Goal: Task Accomplishment & Management: Use online tool/utility

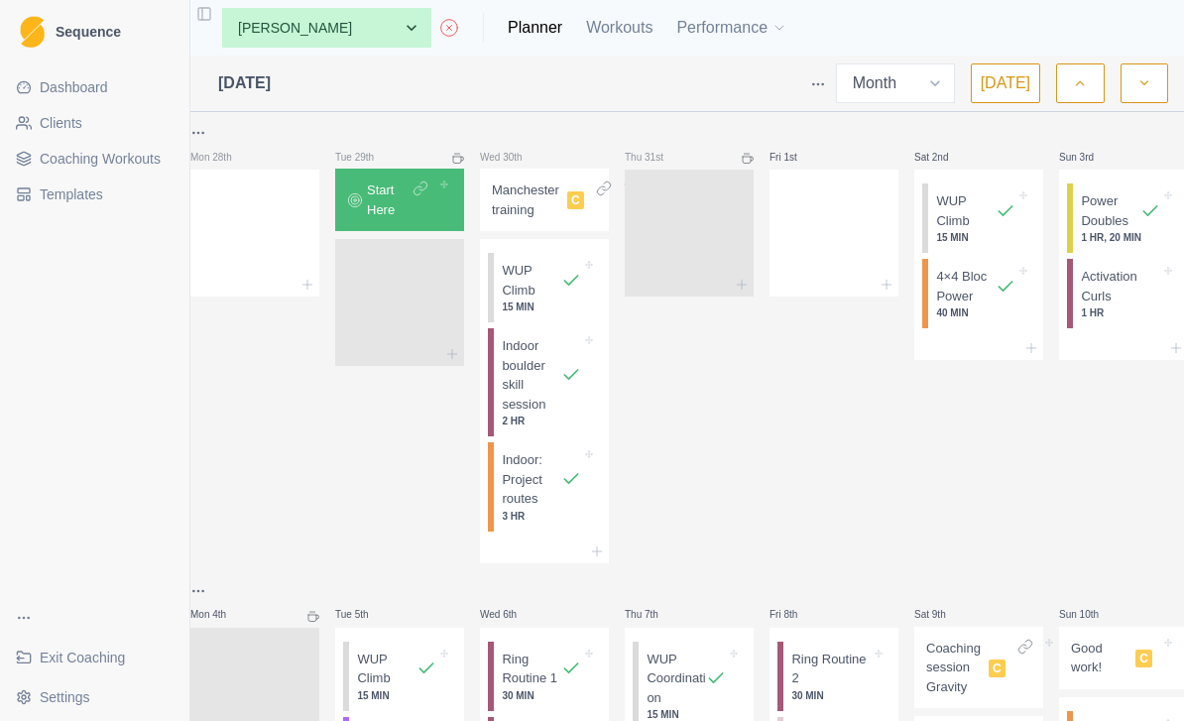
select select "month"
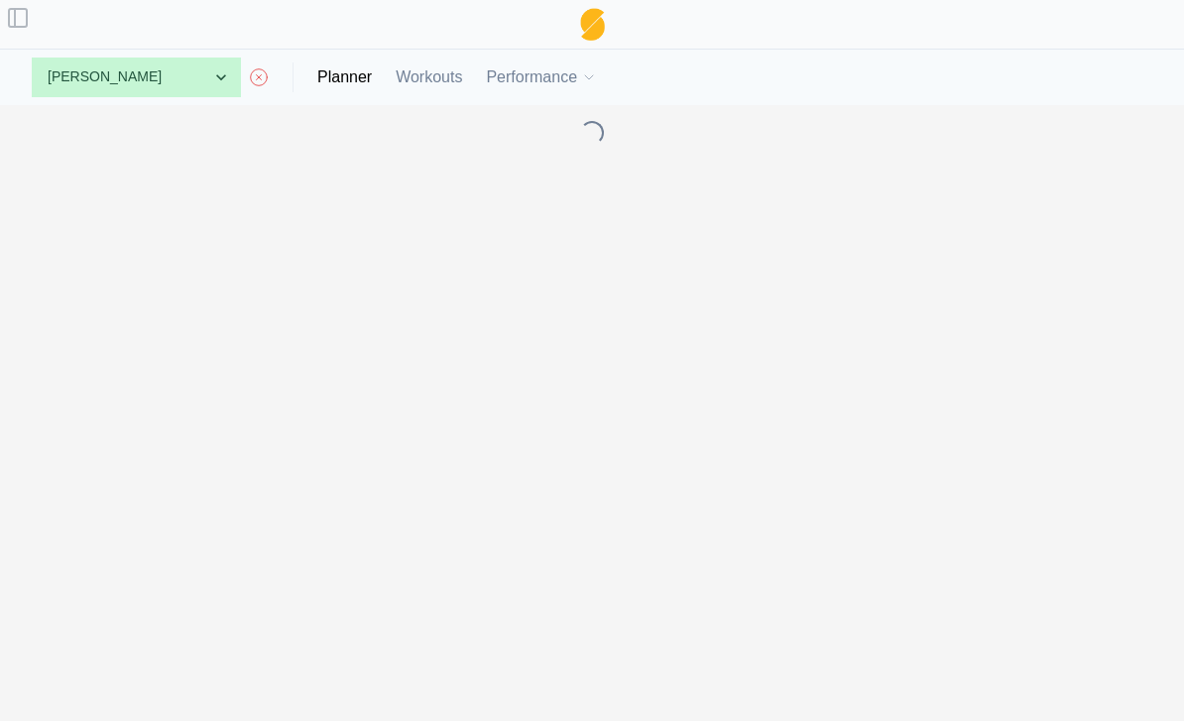
select select "month"
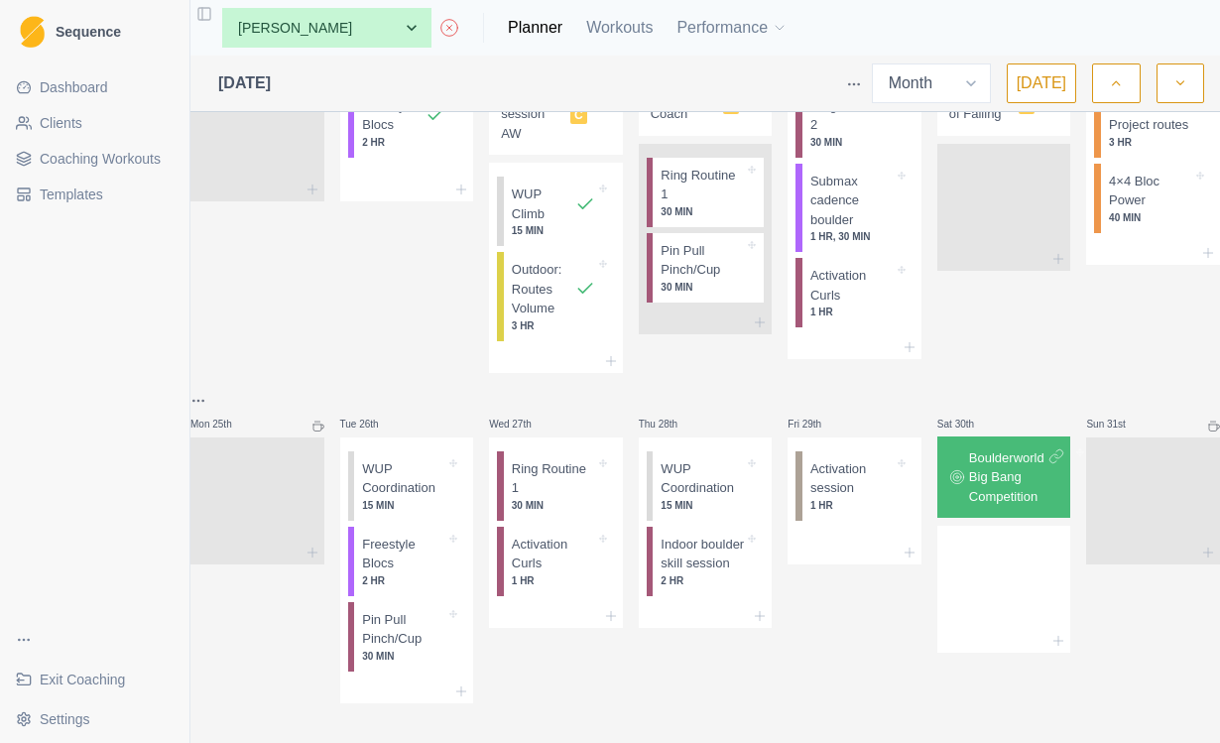
scroll to position [0, 0]
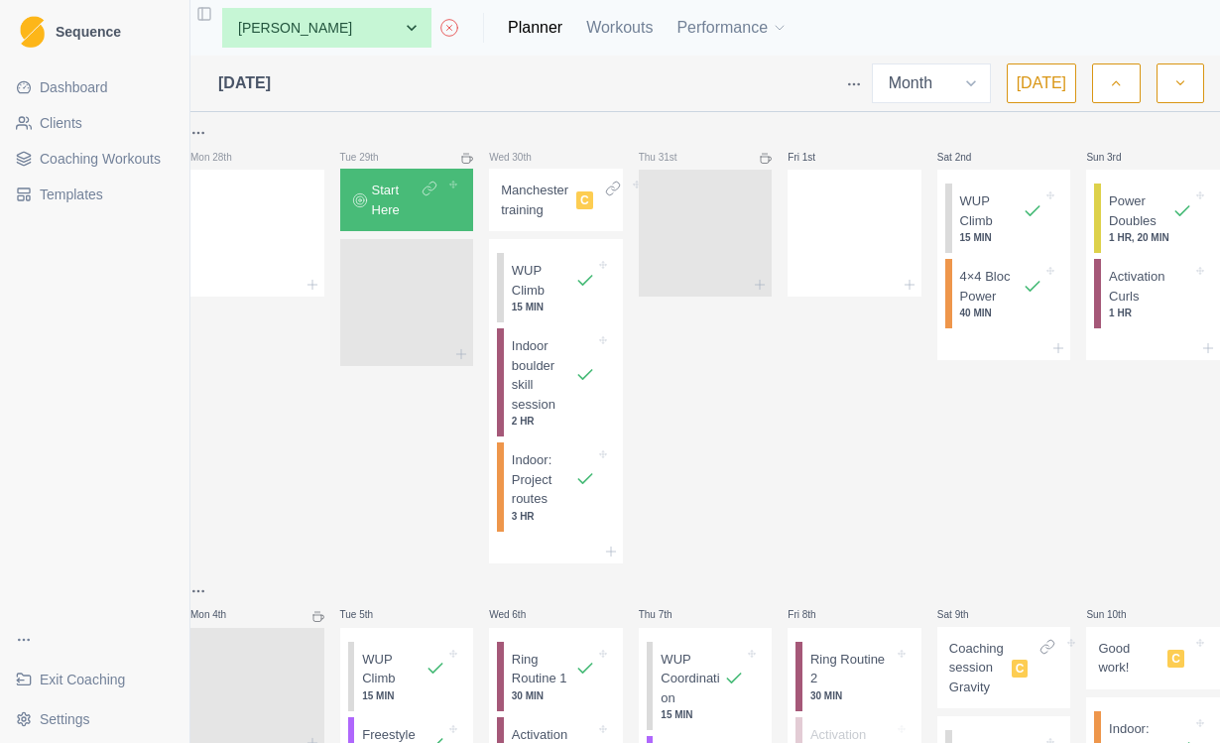
click at [102, 673] on span "Exit Coaching" at bounding box center [82, 679] width 85 height 20
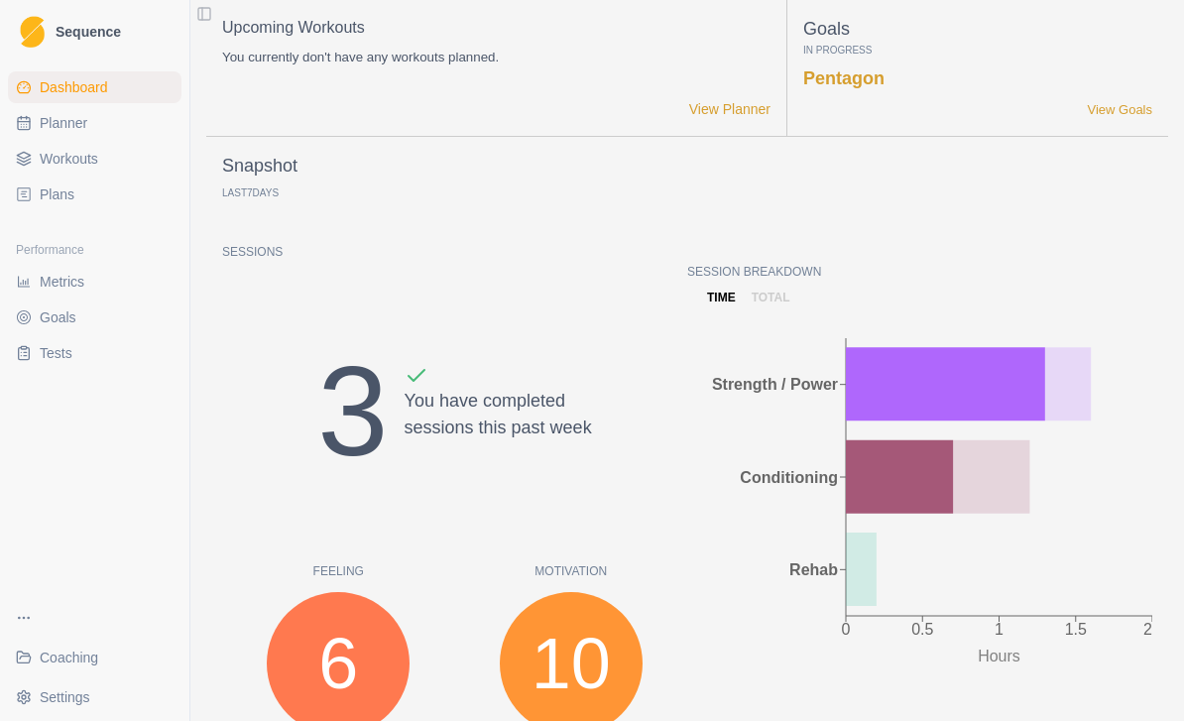
click at [68, 126] on span "Planner" at bounding box center [64, 123] width 48 height 20
select select "month"
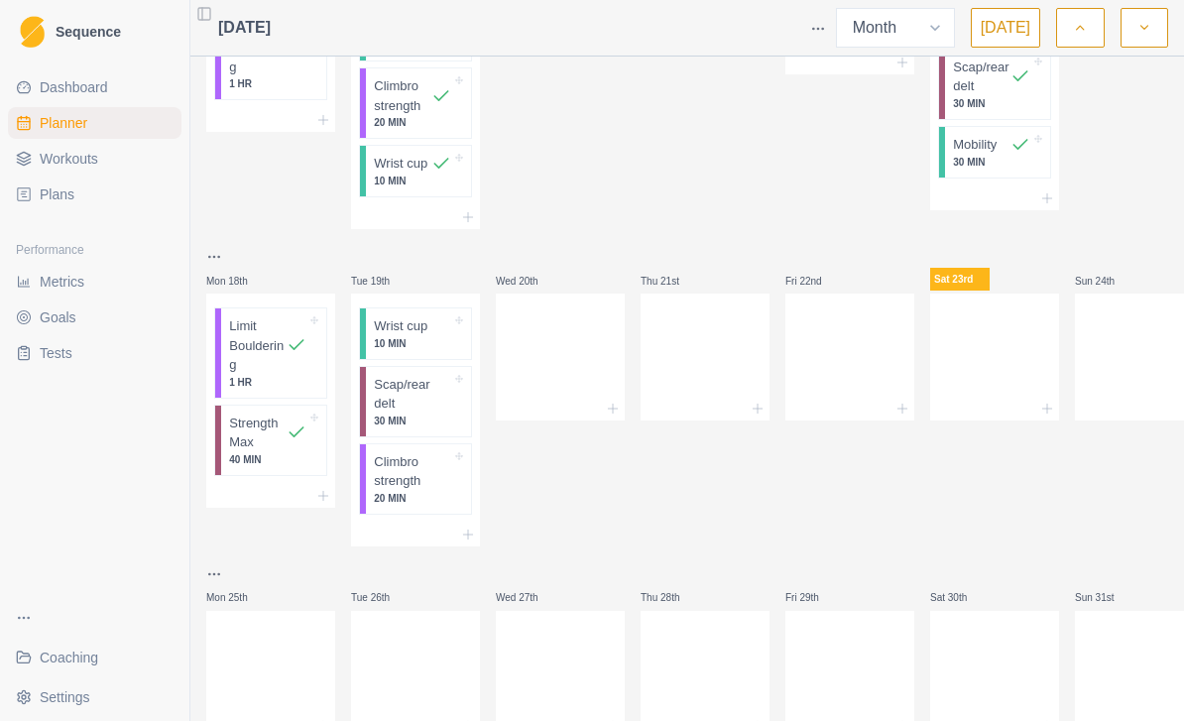
scroll to position [774, 0]
click at [861, 339] on div at bounding box center [849, 353] width 129 height 87
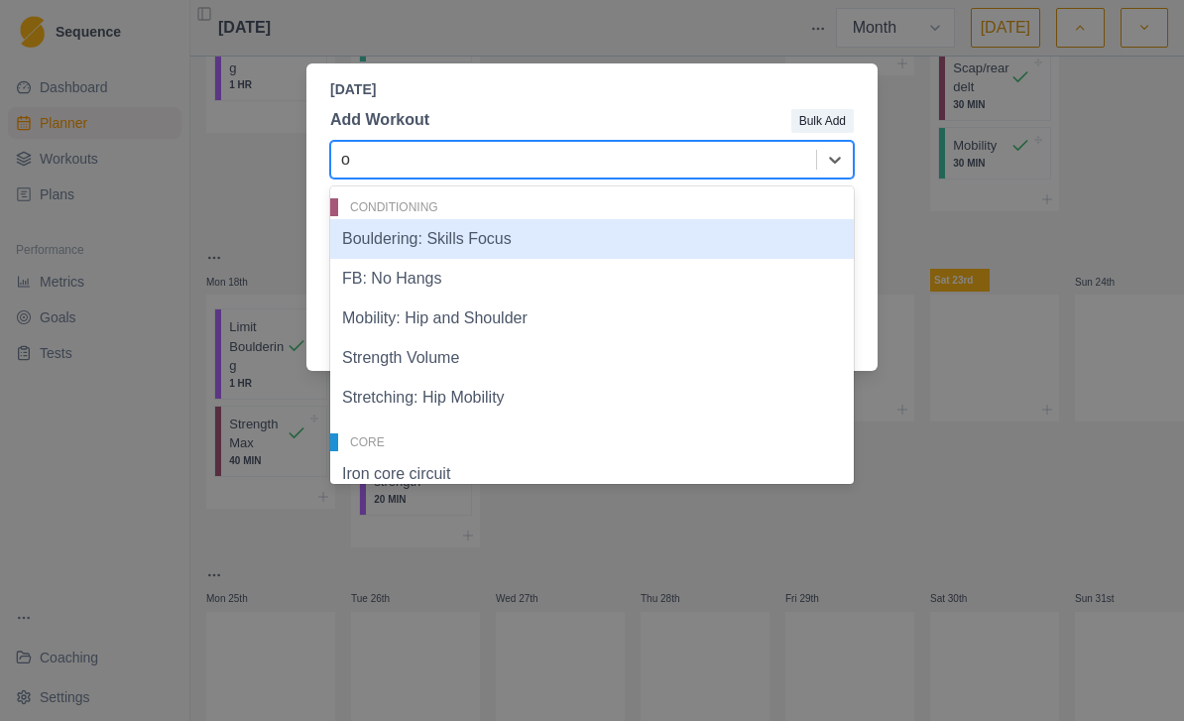
type input "ou"
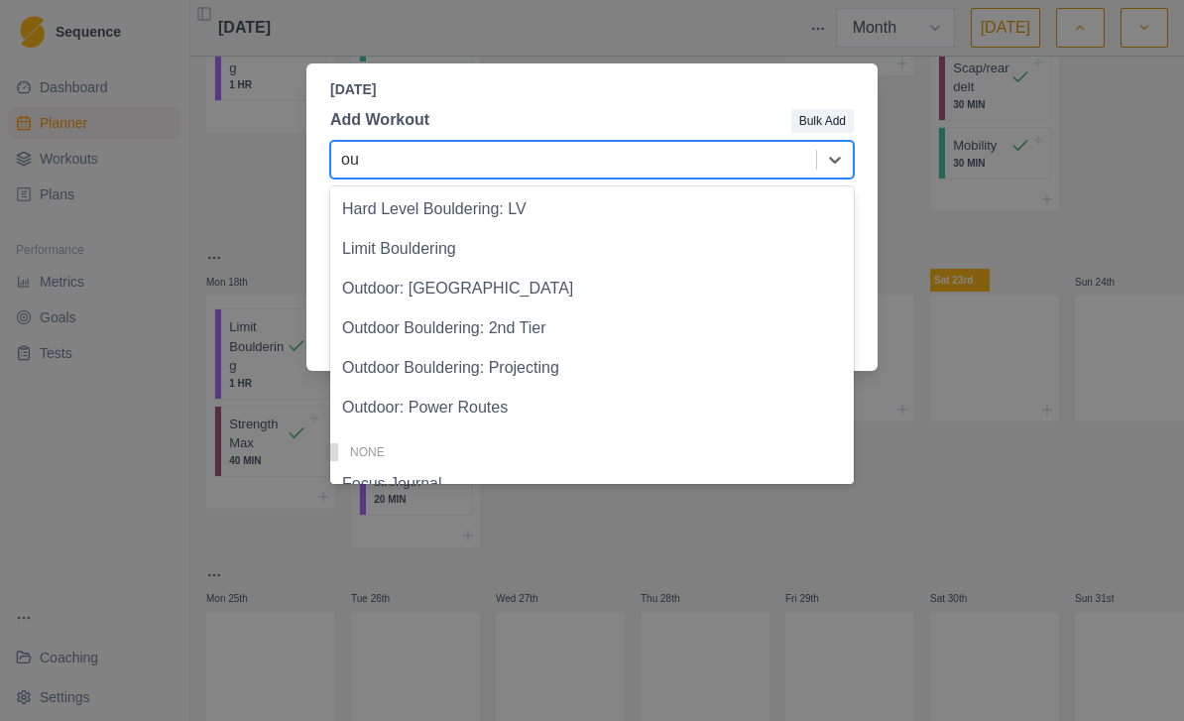
scroll to position [740, 0]
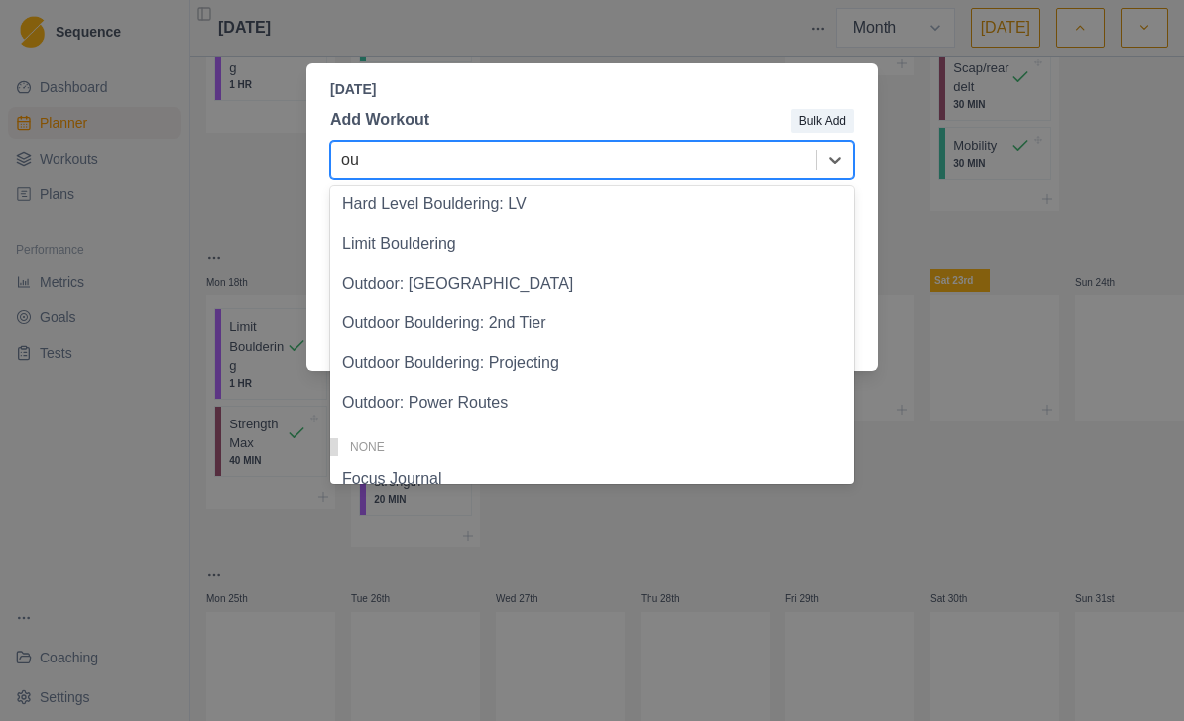
click at [451, 279] on div "Outdoor: Boulder" at bounding box center [592, 284] width 524 height 40
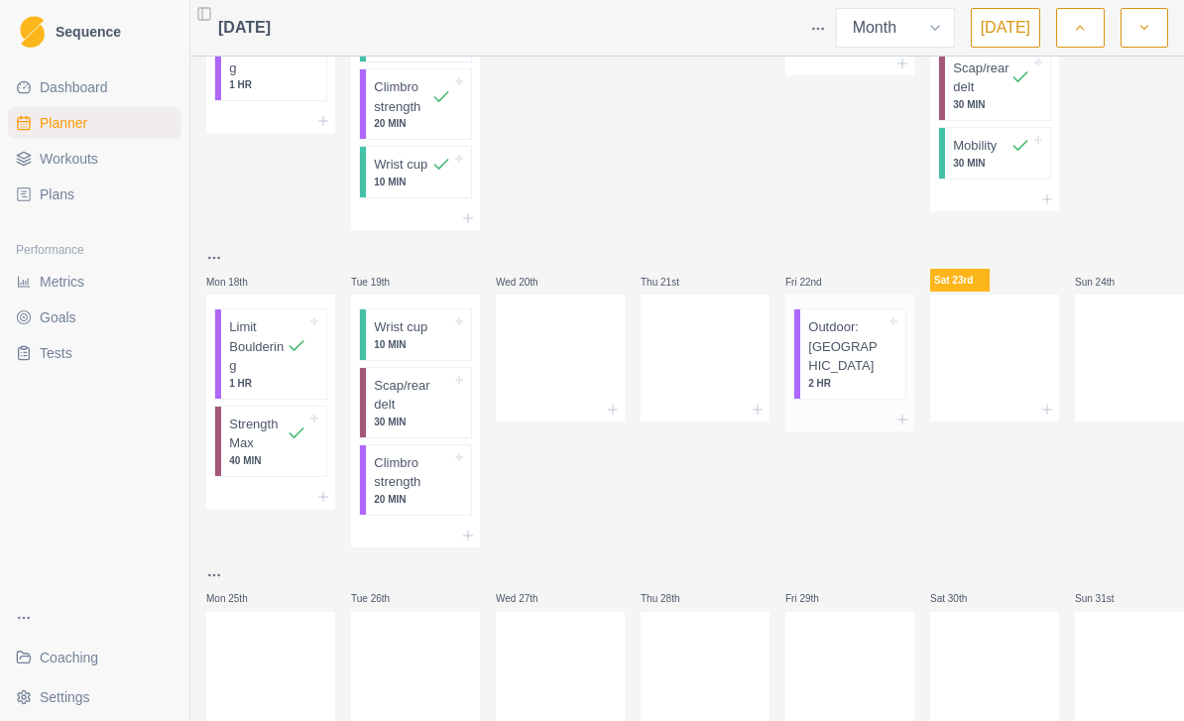
click at [858, 338] on p "Outdoor: Boulder" at bounding box center [846, 346] width 77 height 58
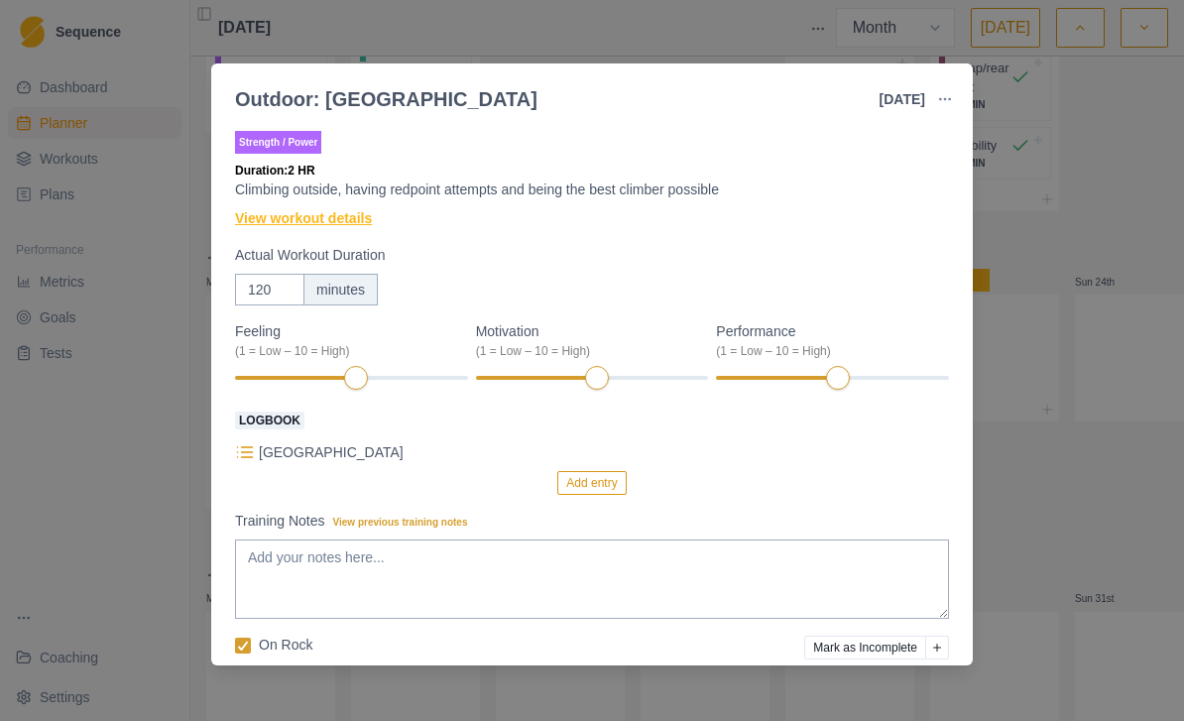
click at [353, 228] on link "View workout details" at bounding box center [303, 218] width 137 height 21
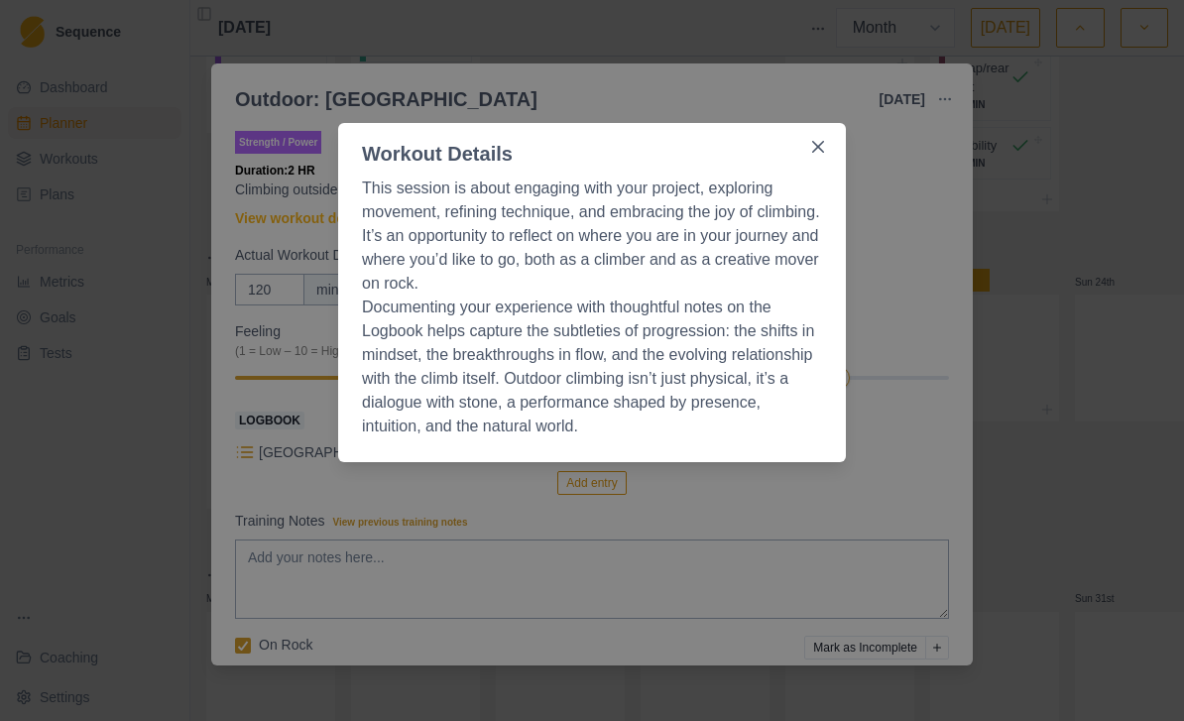
click at [906, 143] on div "Workout Details This session is about engaging with your project, exploring mov…" at bounding box center [592, 360] width 1184 height 721
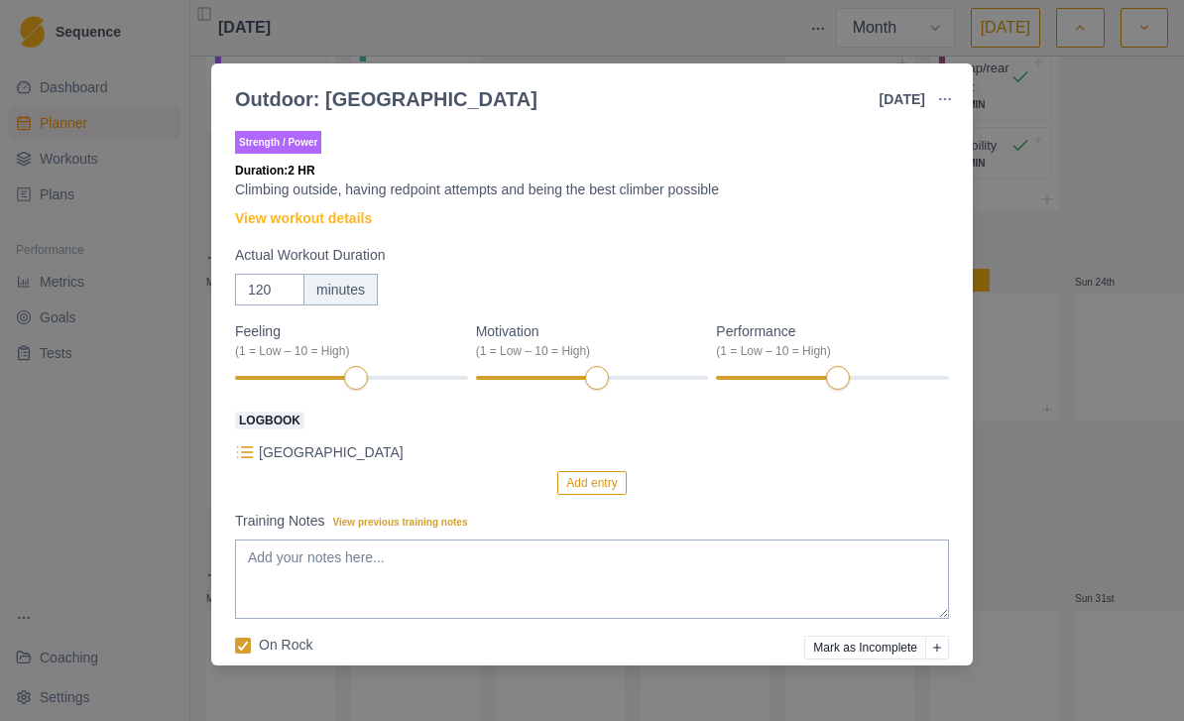
click at [602, 484] on button "Add entry" at bounding box center [591, 483] width 68 height 24
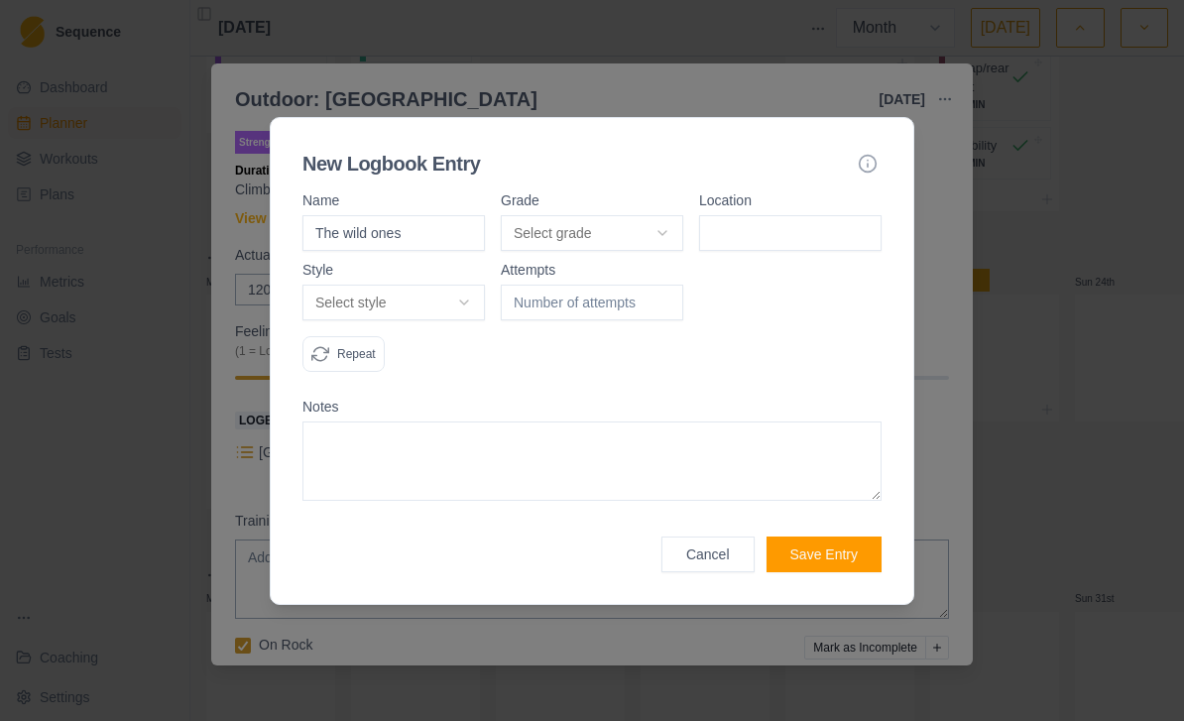
type input "The wild ones"
click at [654, 218] on button "Select grade" at bounding box center [592, 233] width 182 height 36
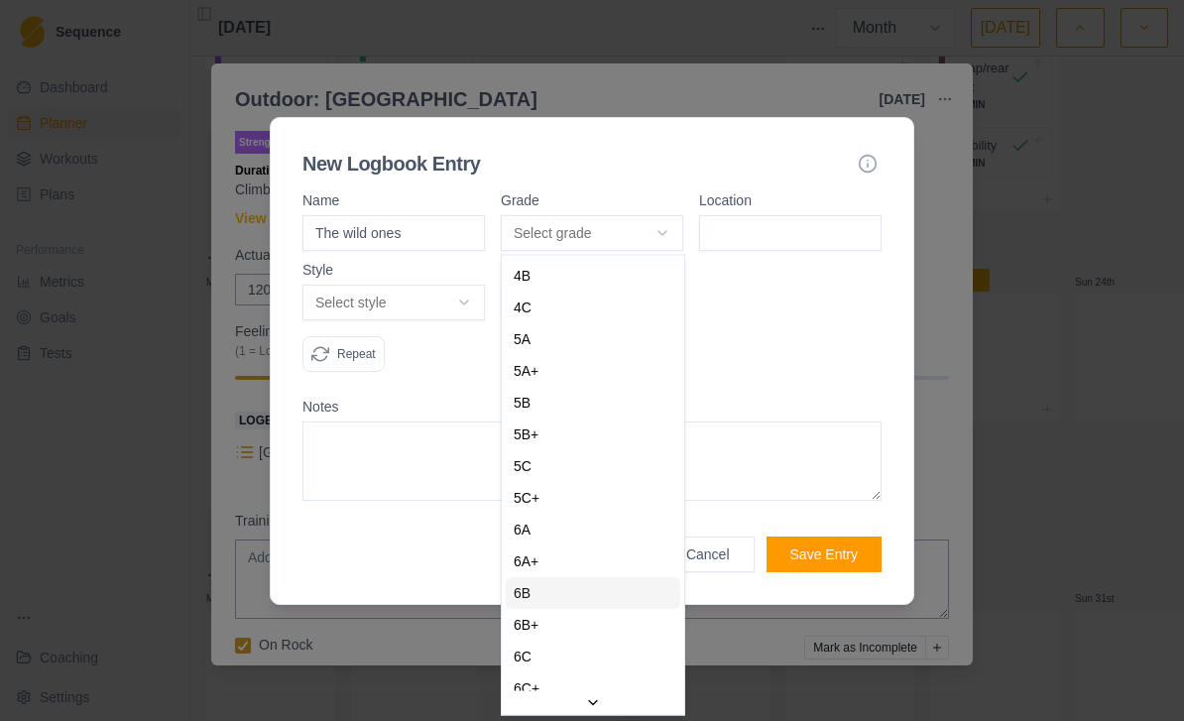
click at [542, 597] on div "6B" at bounding box center [593, 593] width 175 height 32
select select "f2ffb90d-e529-4c67-ae3c-3fc074579dbc"
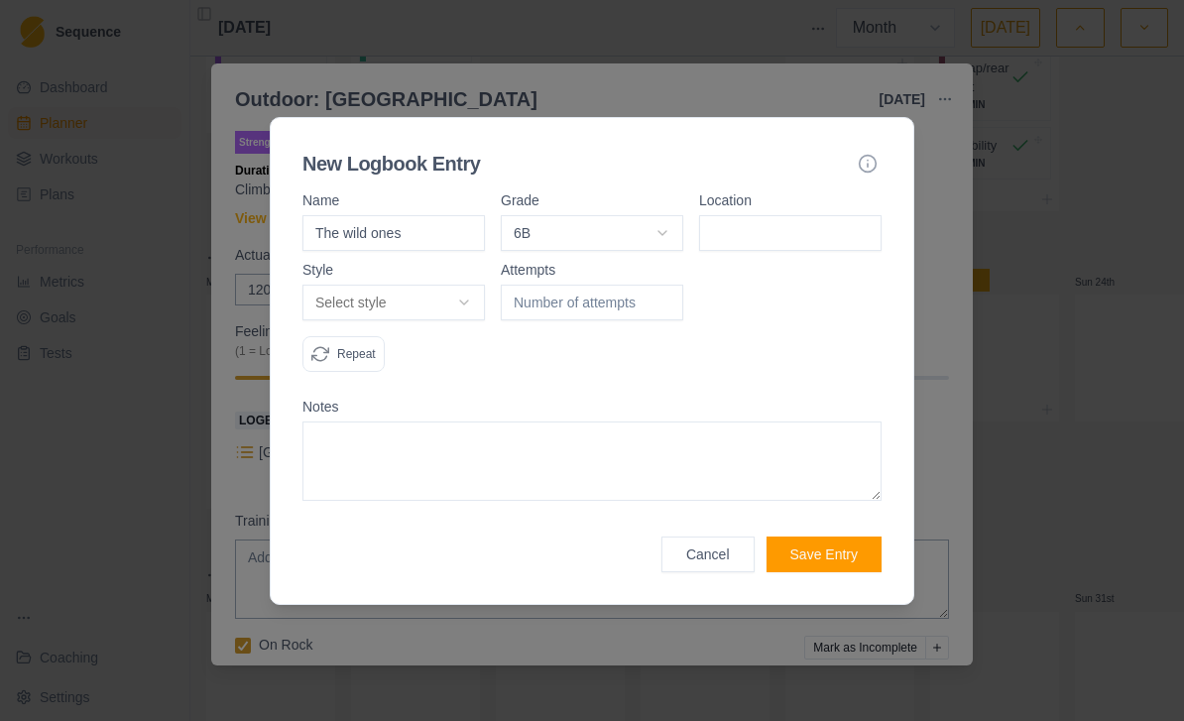
click at [818, 240] on input at bounding box center [790, 233] width 182 height 36
type input "Mournes YWater"
click at [473, 289] on button "Select style" at bounding box center [393, 303] width 182 height 36
click at [430, 373] on div "Flash" at bounding box center [394, 377] width 175 height 32
select select "flash"
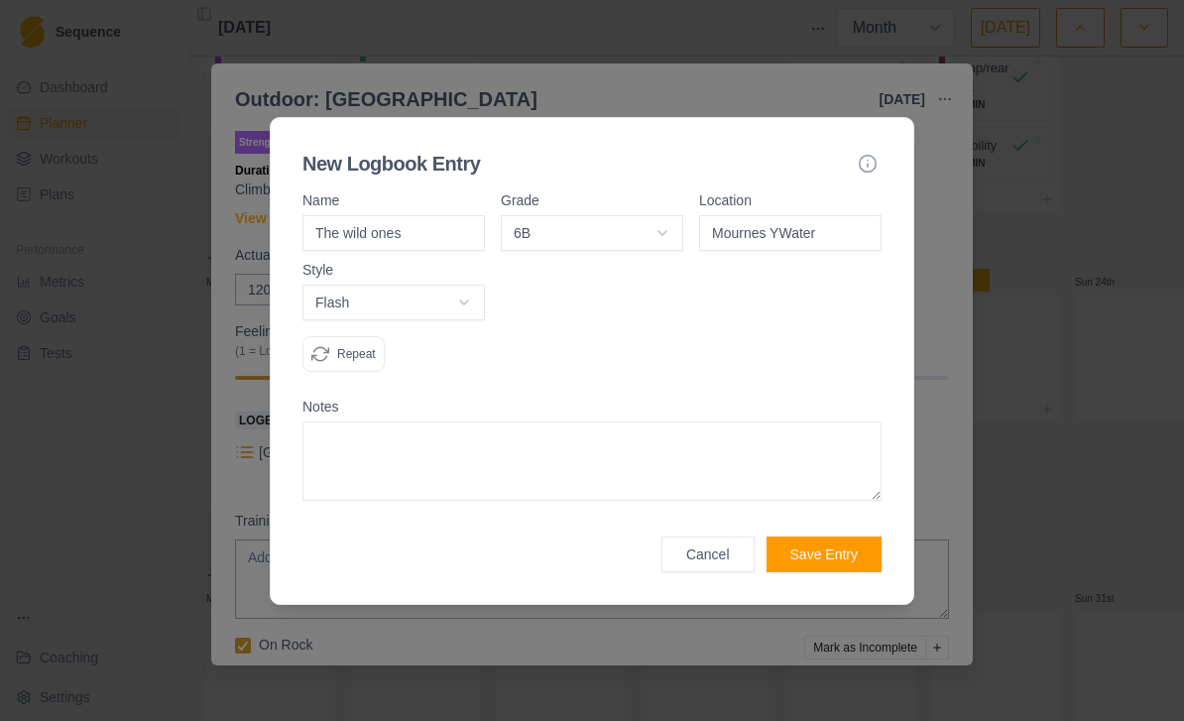
click at [462, 445] on textarea at bounding box center [591, 460] width 579 height 79
type textarea "New one. Sit start both hands on under cuts."
click at [842, 554] on button "Save Entry" at bounding box center [823, 554] width 115 height 36
click at [842, 554] on div "Cancel Save Entry" at bounding box center [771, 554] width 220 height 36
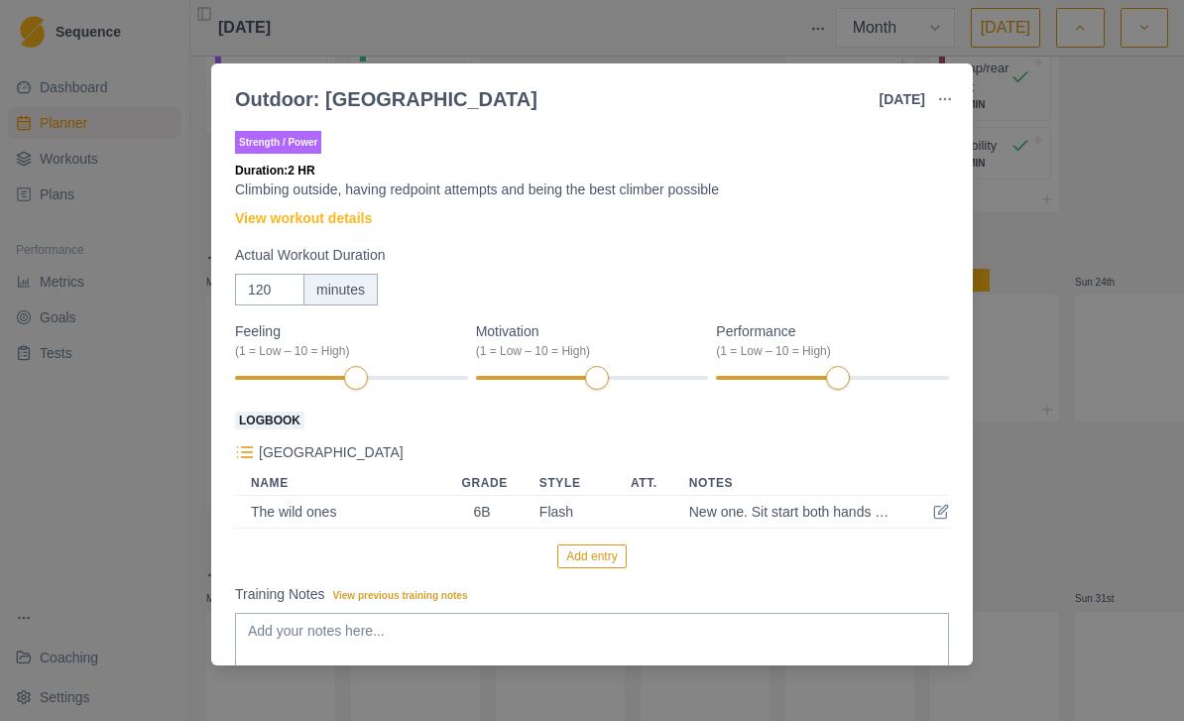
click at [606, 544] on button "Add entry" at bounding box center [591, 556] width 68 height 24
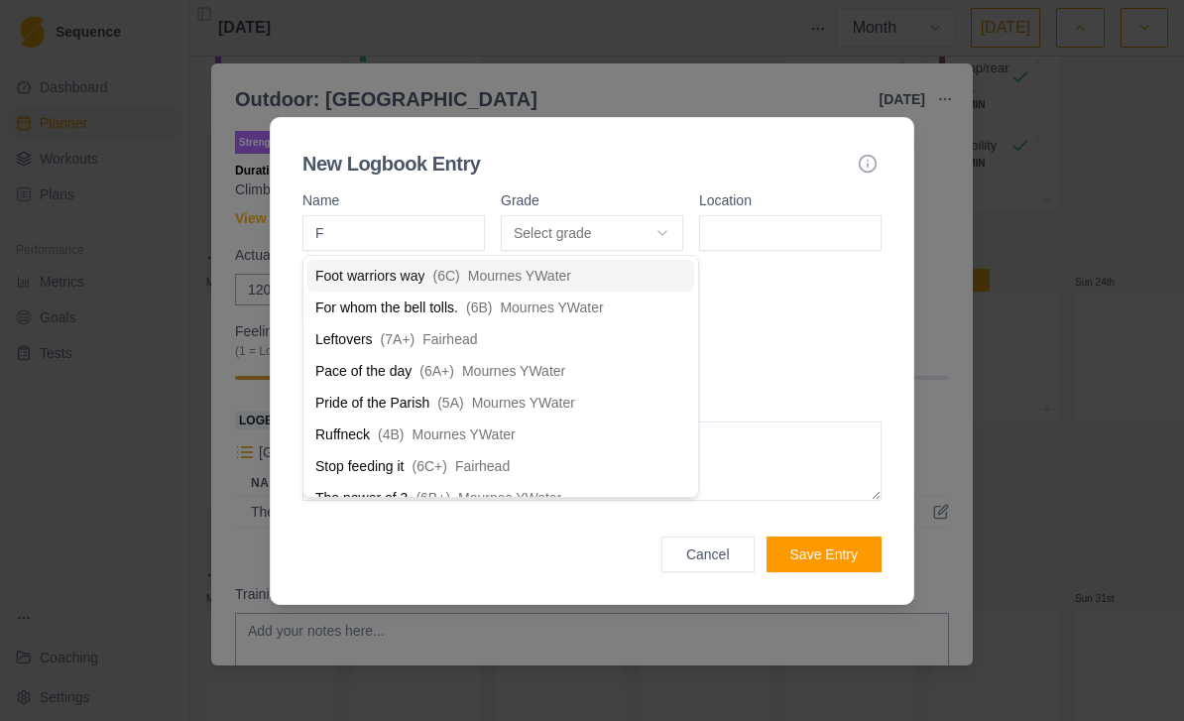
type input "Fo"
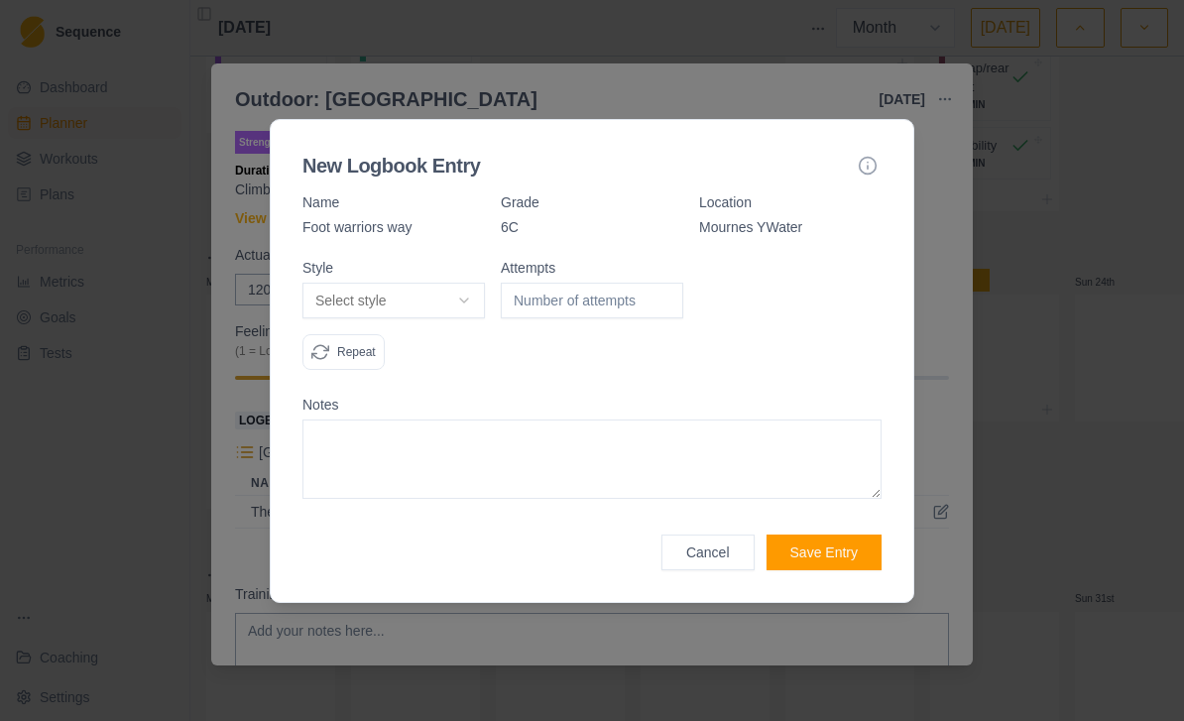
click at [428, 309] on button "Select style" at bounding box center [393, 301] width 182 height 36
click at [326, 412] on span "Sent" at bounding box center [329, 407] width 29 height 20
select select "redpoint"
click at [574, 292] on input "number" at bounding box center [592, 301] width 182 height 36
type input "1"
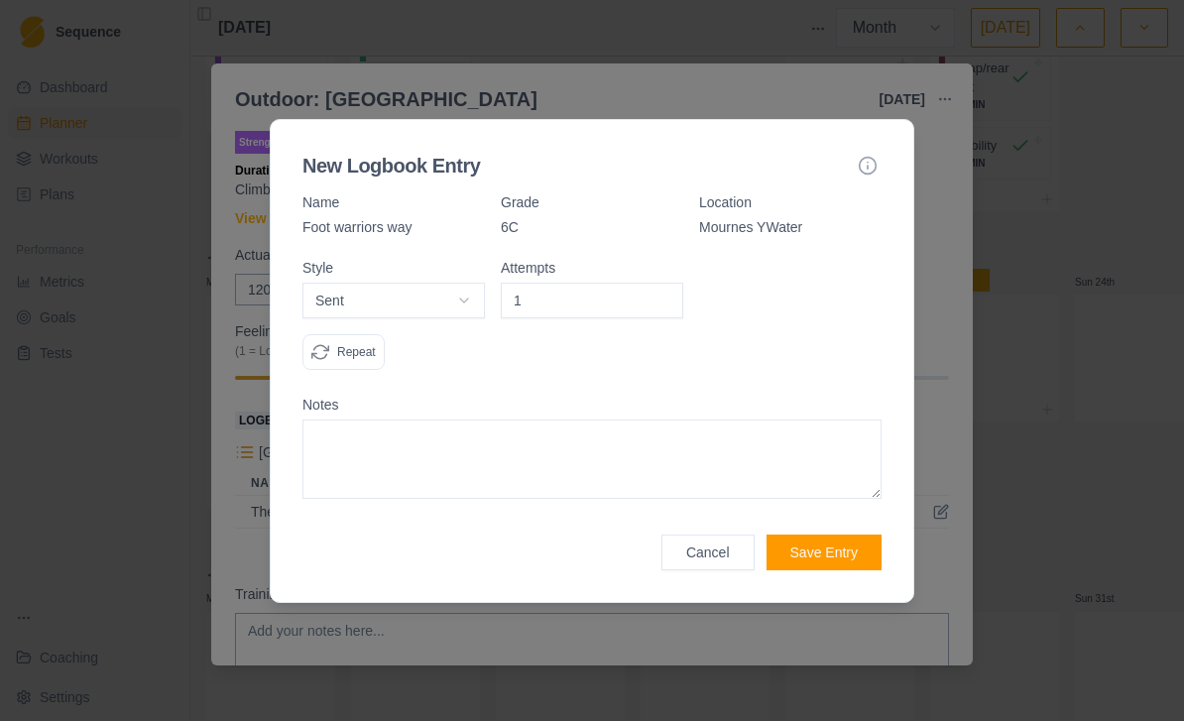
click at [324, 459] on textarea at bounding box center [591, 458] width 579 height 79
type textarea "So good to repeat this"
click at [836, 555] on button "Save Entry" at bounding box center [823, 552] width 115 height 36
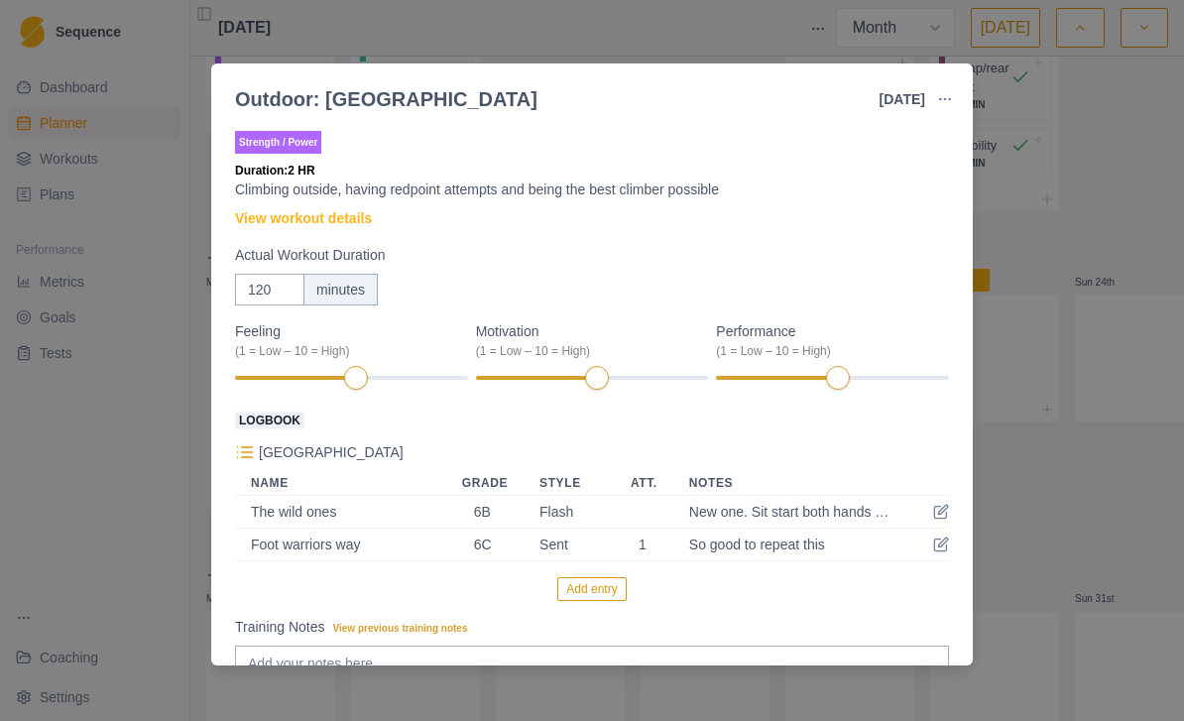
click at [574, 593] on button "Add entry" at bounding box center [591, 589] width 68 height 24
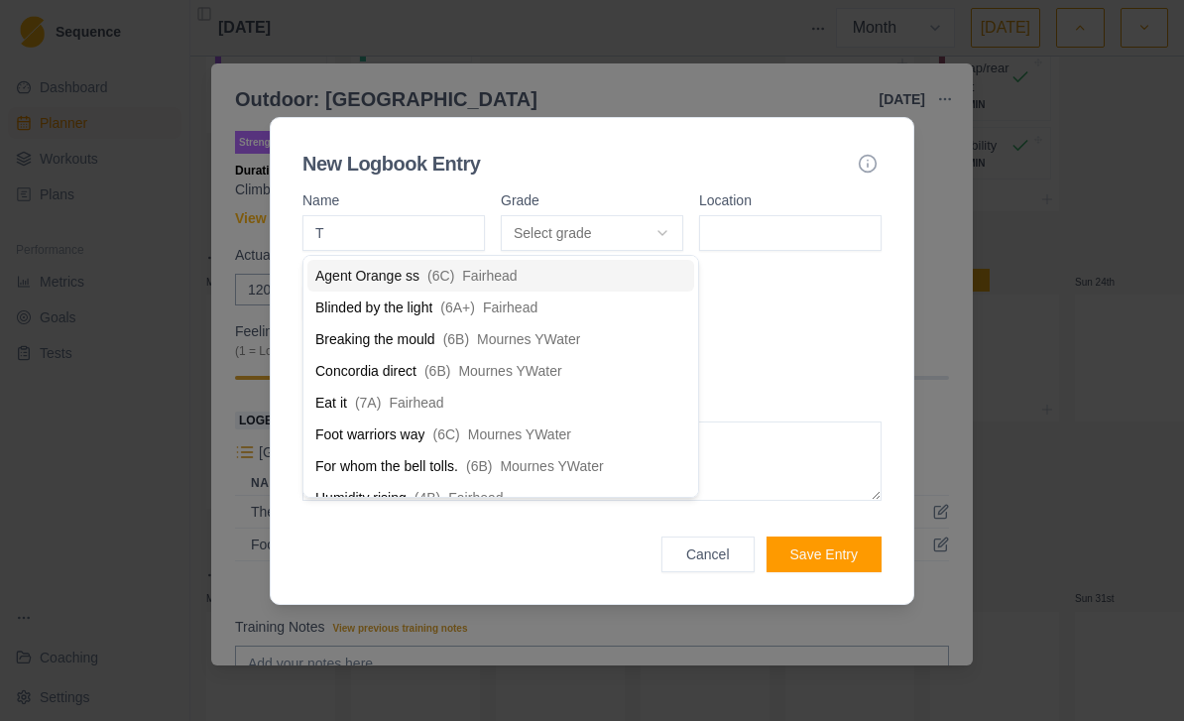
type input "Te"
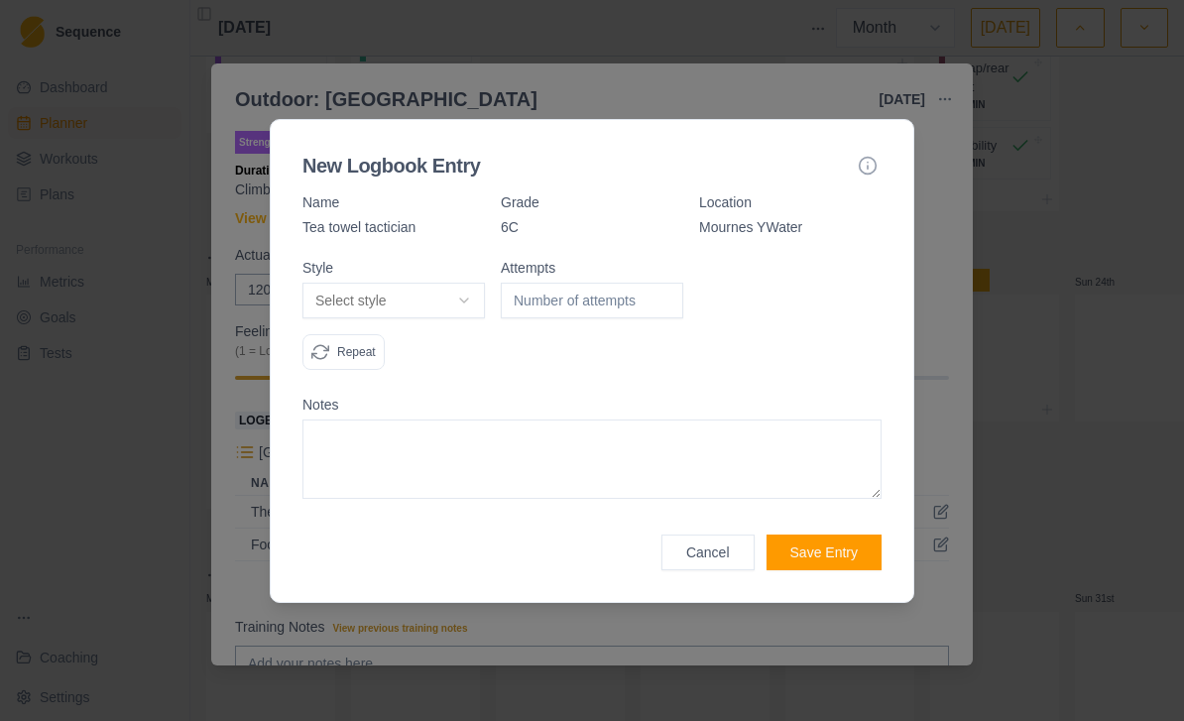
click at [389, 307] on button "Select style" at bounding box center [393, 301] width 182 height 36
click at [331, 379] on span "Flash" at bounding box center [332, 375] width 34 height 20
select select "flash"
click at [355, 438] on textarea at bounding box center [591, 458] width 579 height 79
click at [830, 561] on button "Save Entry" at bounding box center [823, 552] width 115 height 36
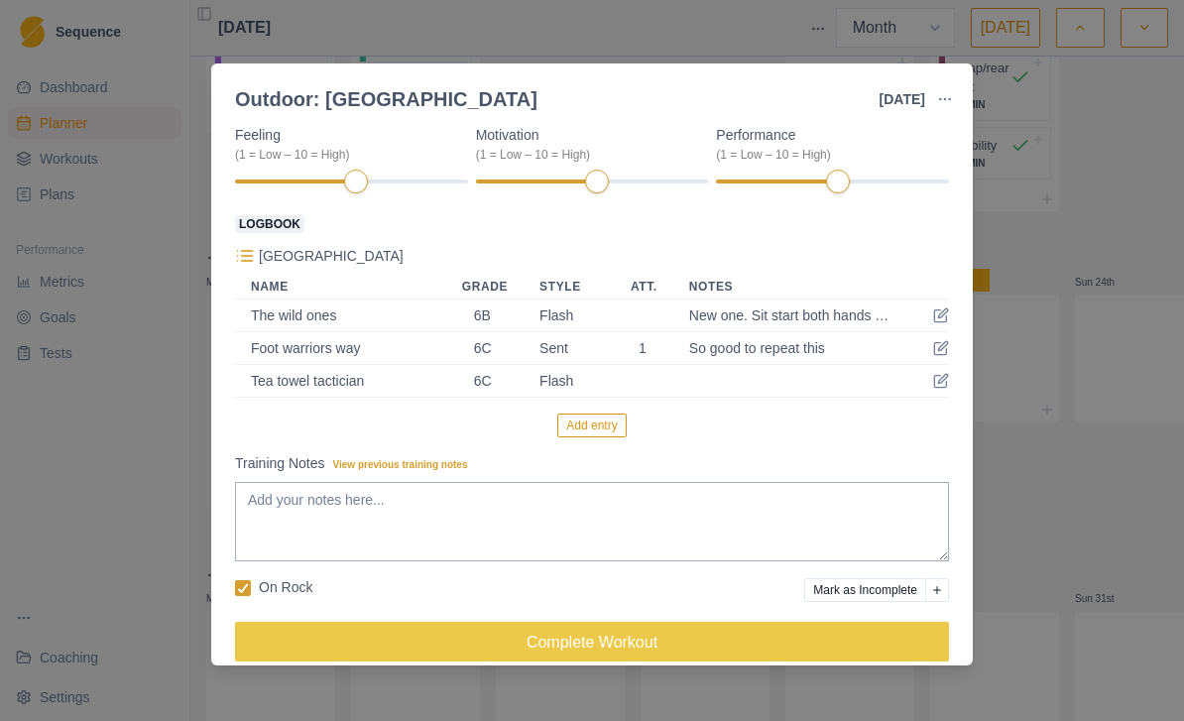
scroll to position [221, 0]
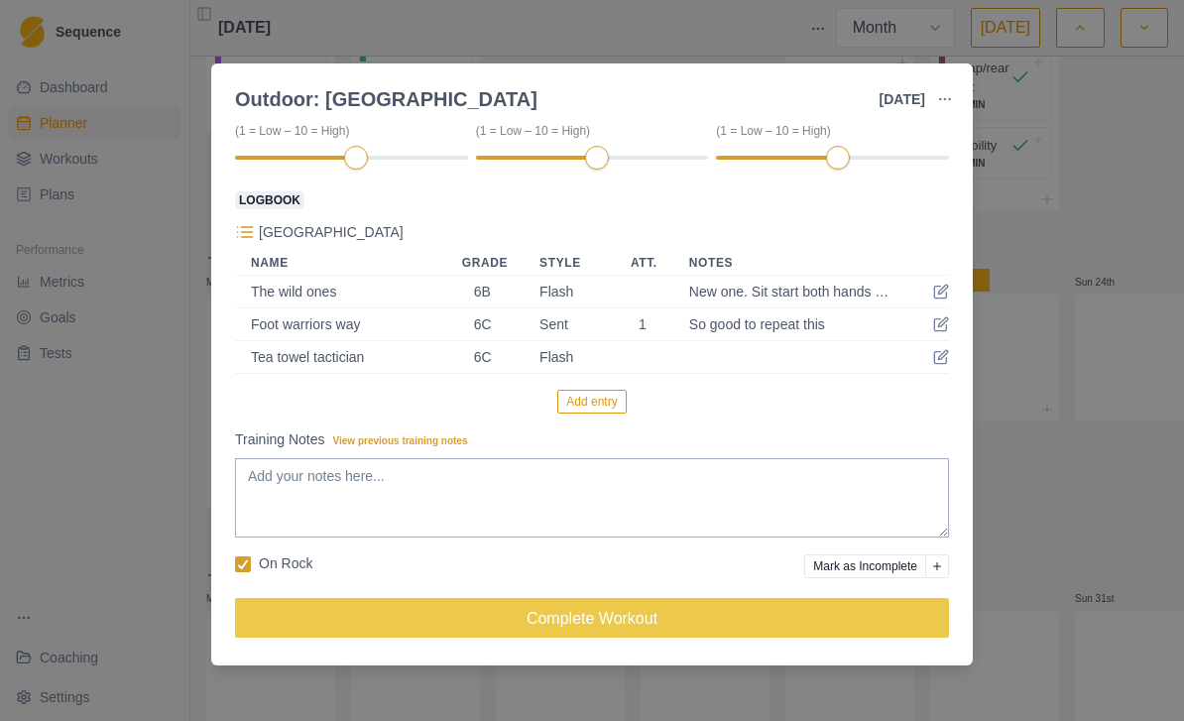
click at [611, 403] on button "Add entry" at bounding box center [591, 402] width 68 height 24
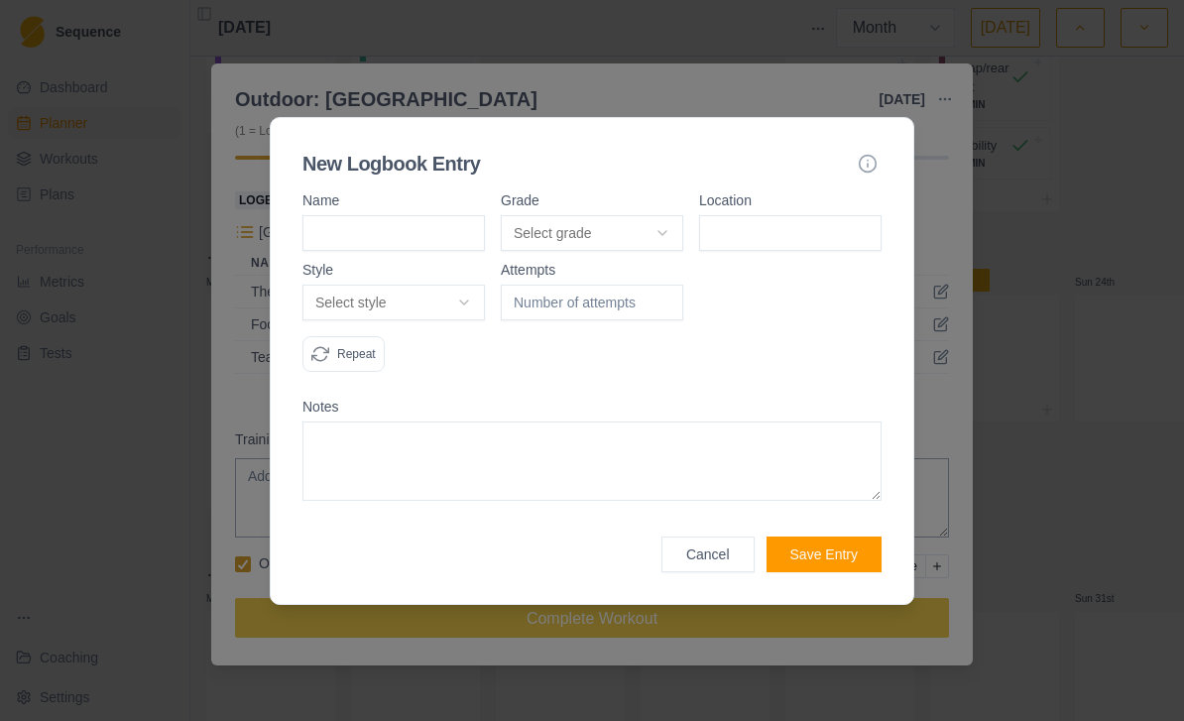
click at [695, 571] on button "Cancel" at bounding box center [707, 554] width 93 height 36
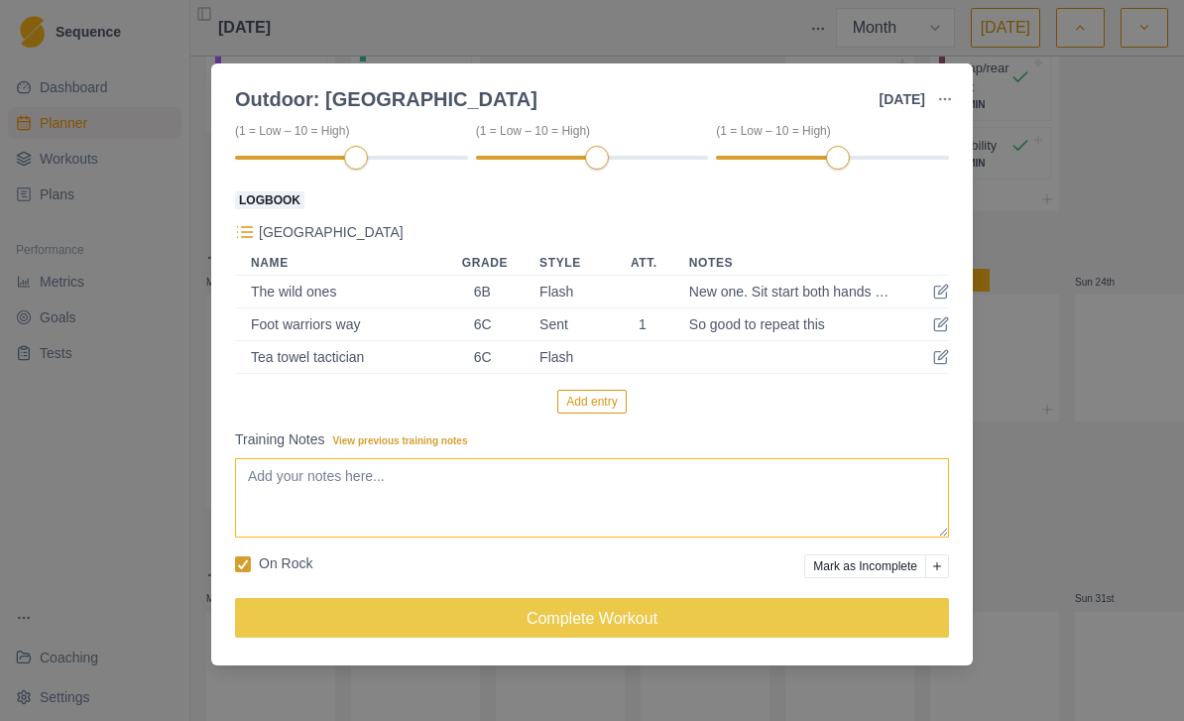
click at [630, 486] on textarea "Training Notes View previous training notes" at bounding box center [592, 497] width 714 height 79
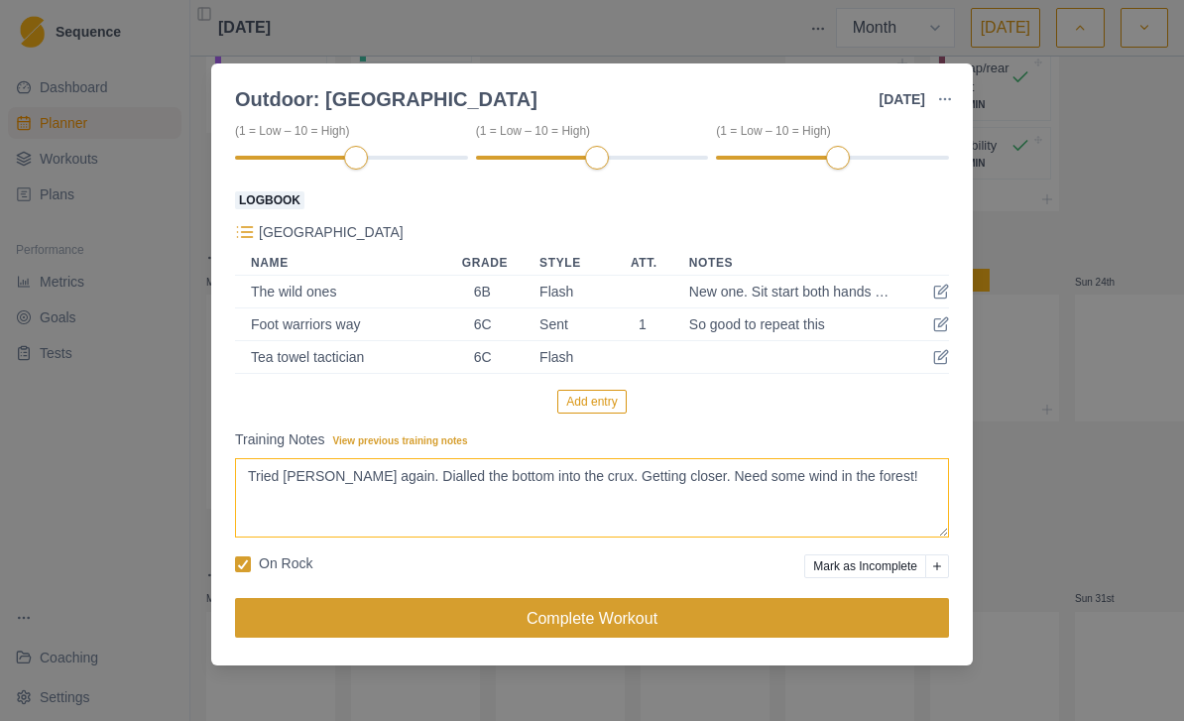
type textarea "Tried Wu wei again. Dialled the bottom into the crux. Getting closer. Need some…"
click at [710, 624] on button "Complete Workout" at bounding box center [592, 618] width 714 height 40
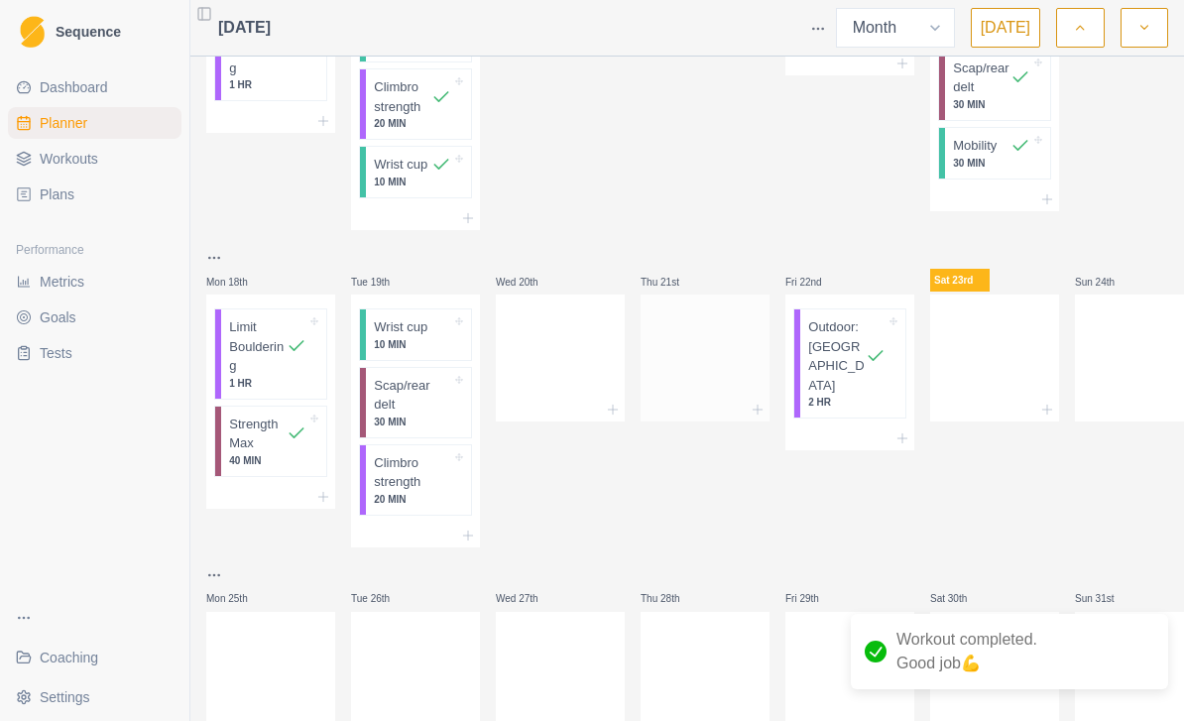
click at [703, 334] on div at bounding box center [705, 353] width 129 height 87
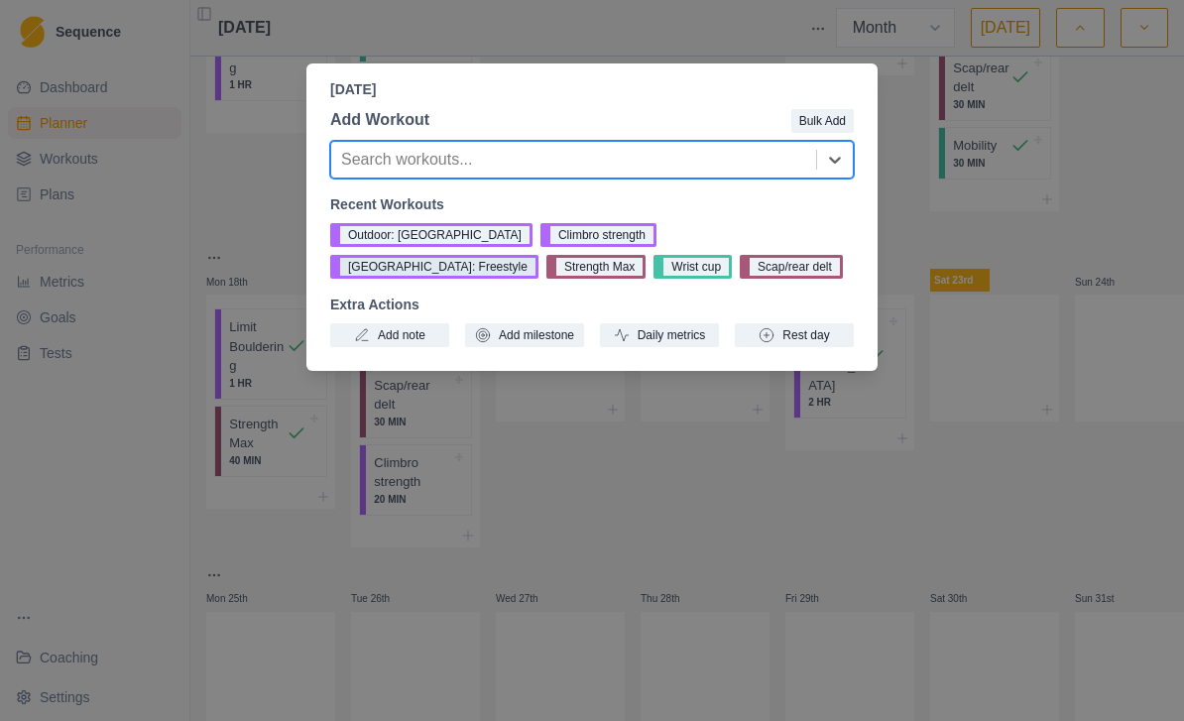
click at [538, 255] on button "Boulder: Freestyle" at bounding box center [434, 267] width 208 height 24
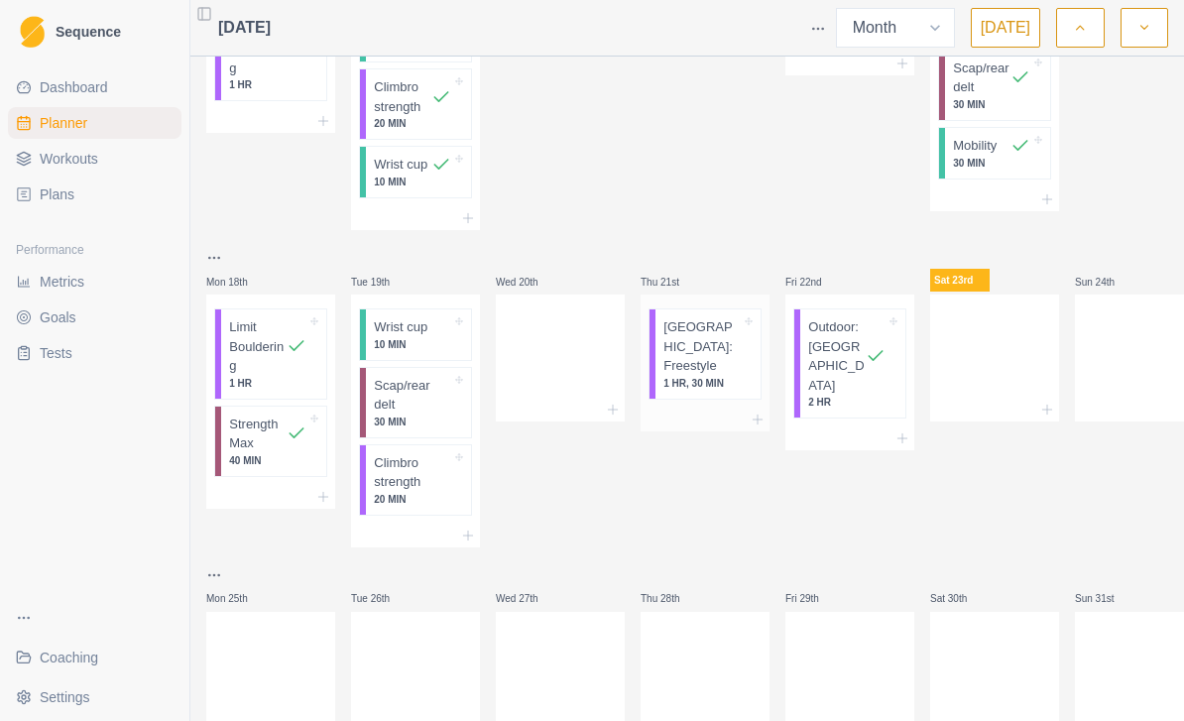
click at [714, 336] on p "Boulder: Freestyle" at bounding box center [701, 346] width 77 height 58
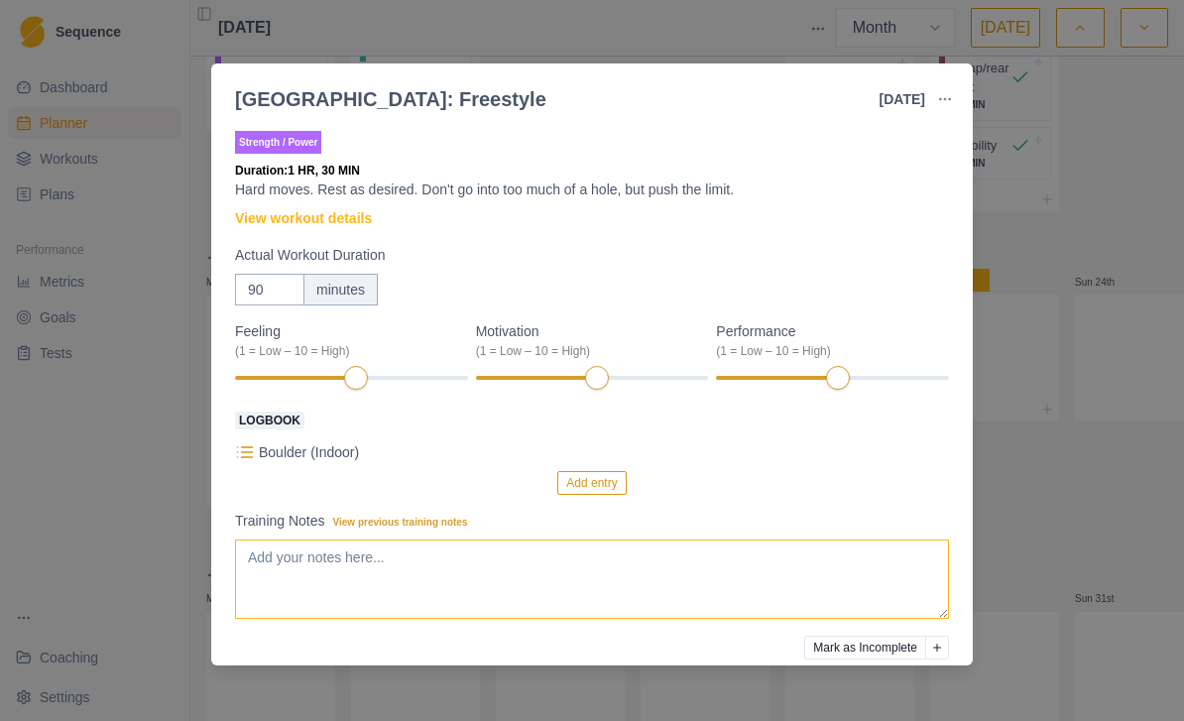
click at [463, 560] on textarea "Training Notes View previous training notes" at bounding box center [592, 578] width 714 height 79
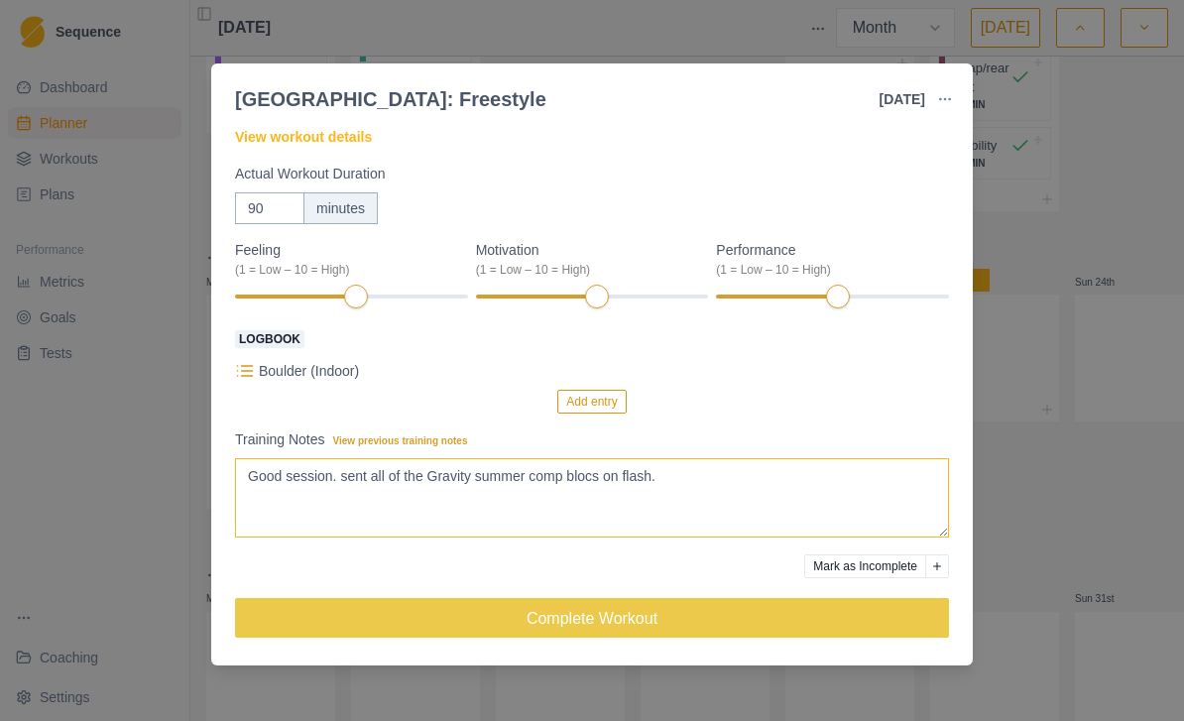
scroll to position [82, 0]
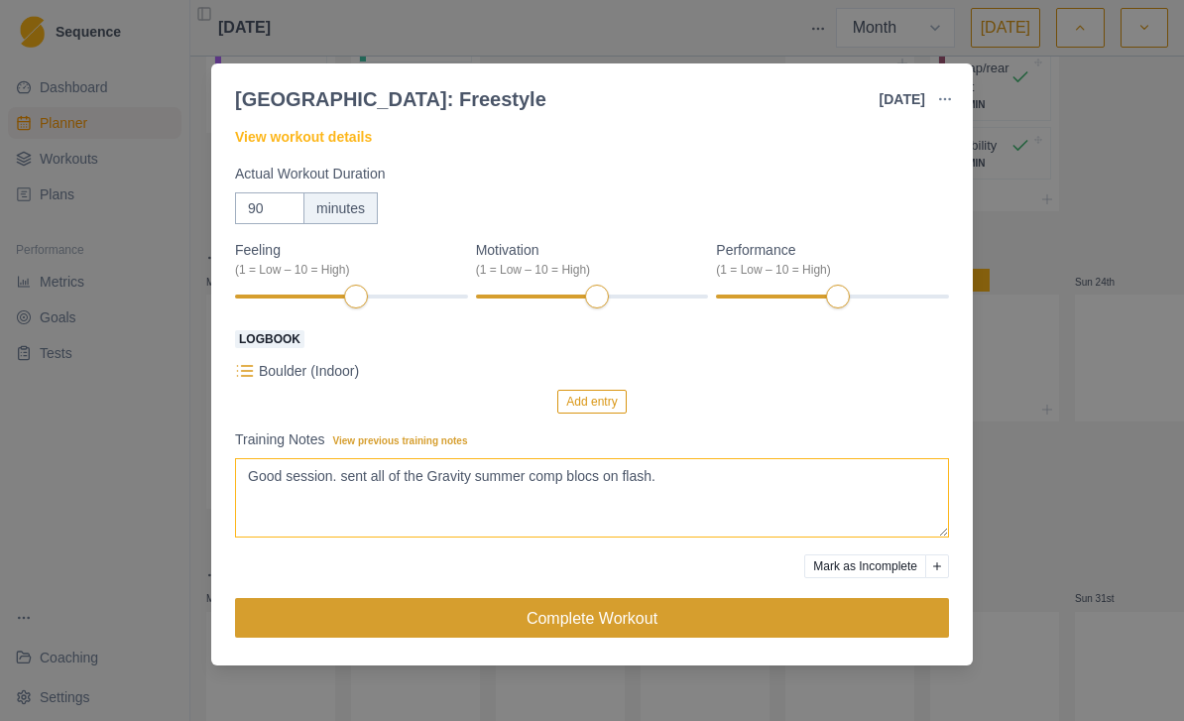
type textarea "Good session. sent all of the Gravity summer comp blocs on flash."
click at [728, 619] on button "Complete Workout" at bounding box center [592, 618] width 714 height 40
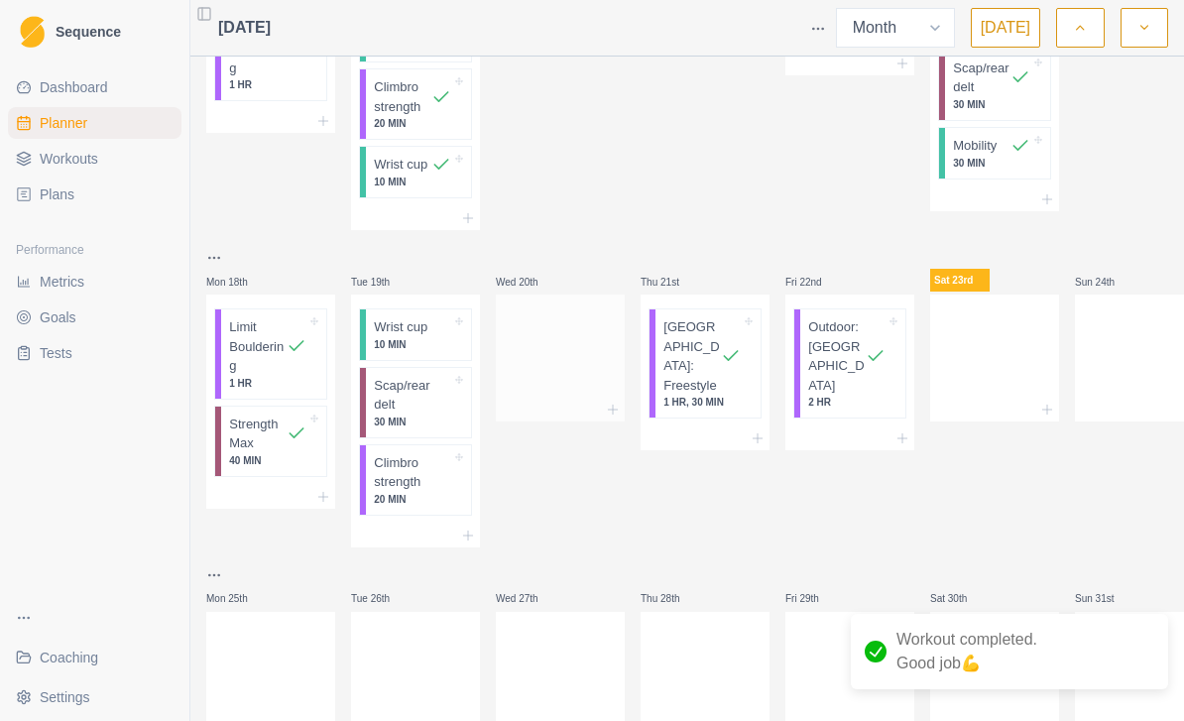
click at [583, 352] on div at bounding box center [560, 353] width 129 height 87
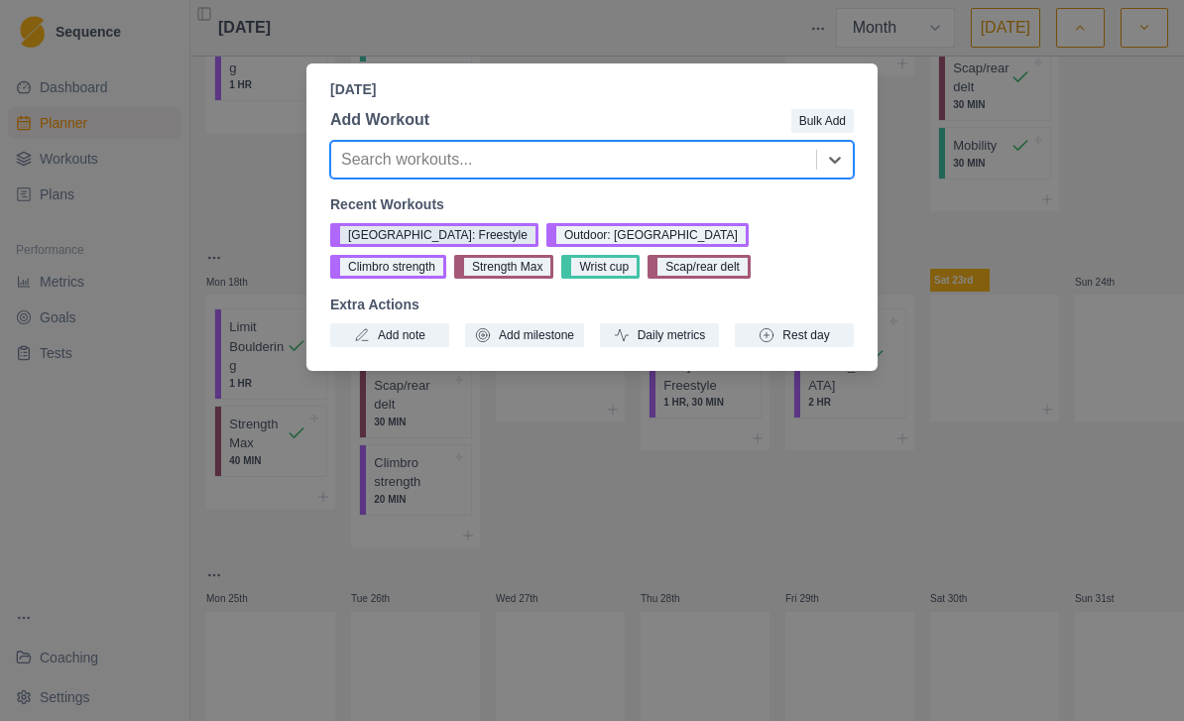
click at [389, 233] on button "Boulder: Freestyle" at bounding box center [434, 235] width 208 height 24
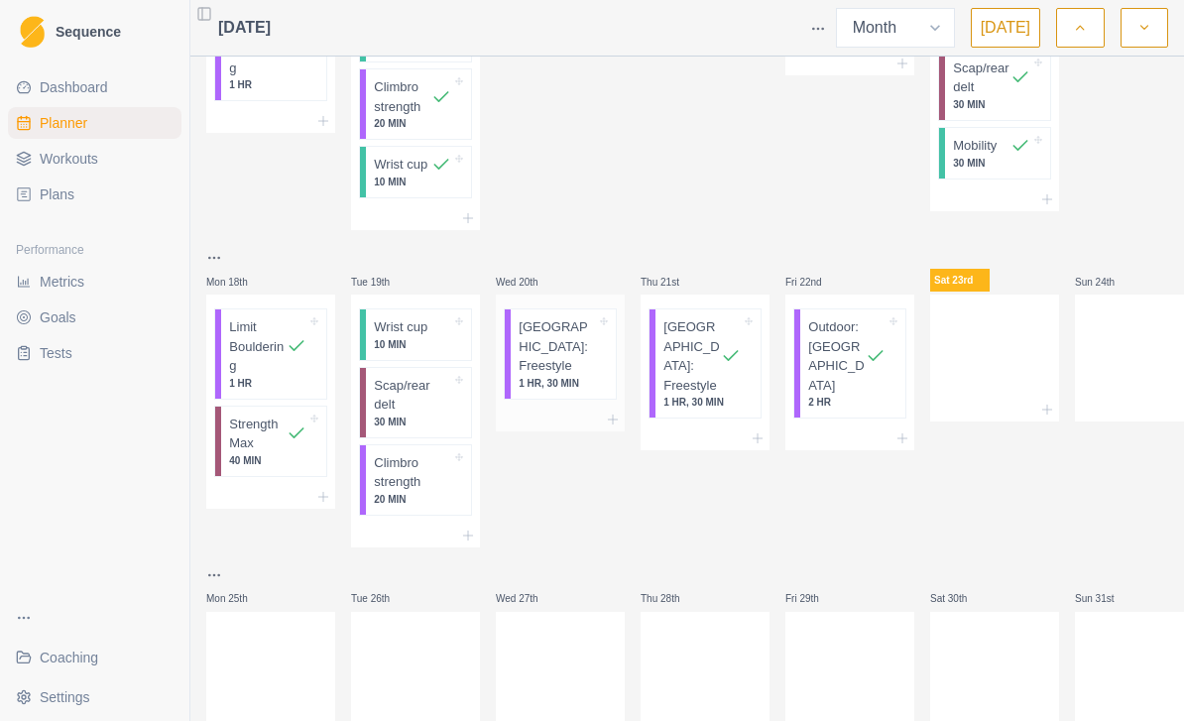
click at [570, 320] on p "Boulder: Freestyle" at bounding box center [557, 346] width 77 height 58
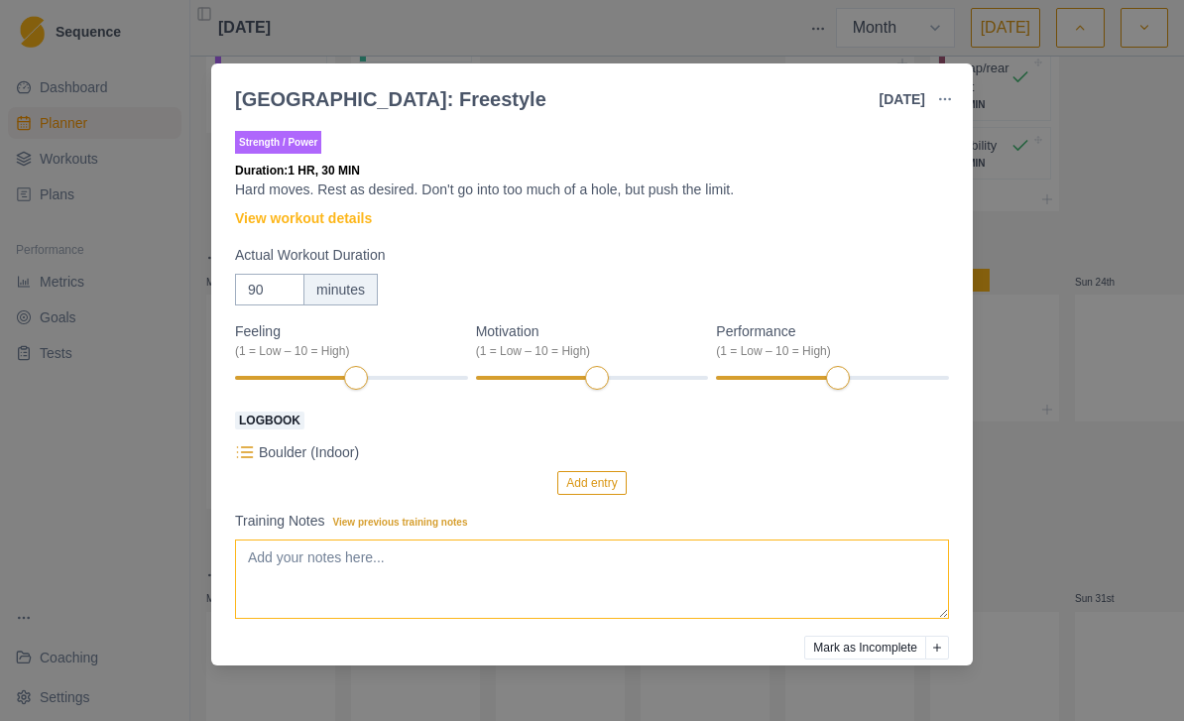
click at [569, 552] on textarea "Training Notes View previous training notes" at bounding box center [592, 578] width 714 height 79
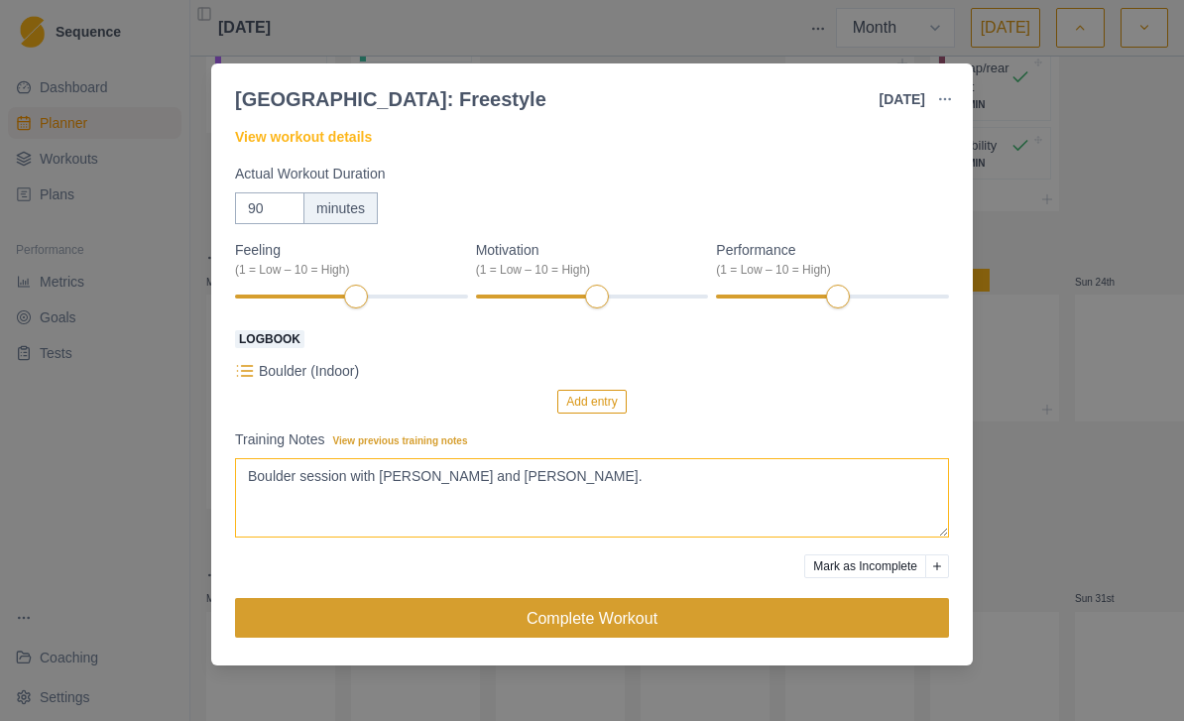
type textarea "Boulder session with Lee and Daragh."
click at [718, 621] on button "Complete Workout" at bounding box center [592, 618] width 714 height 40
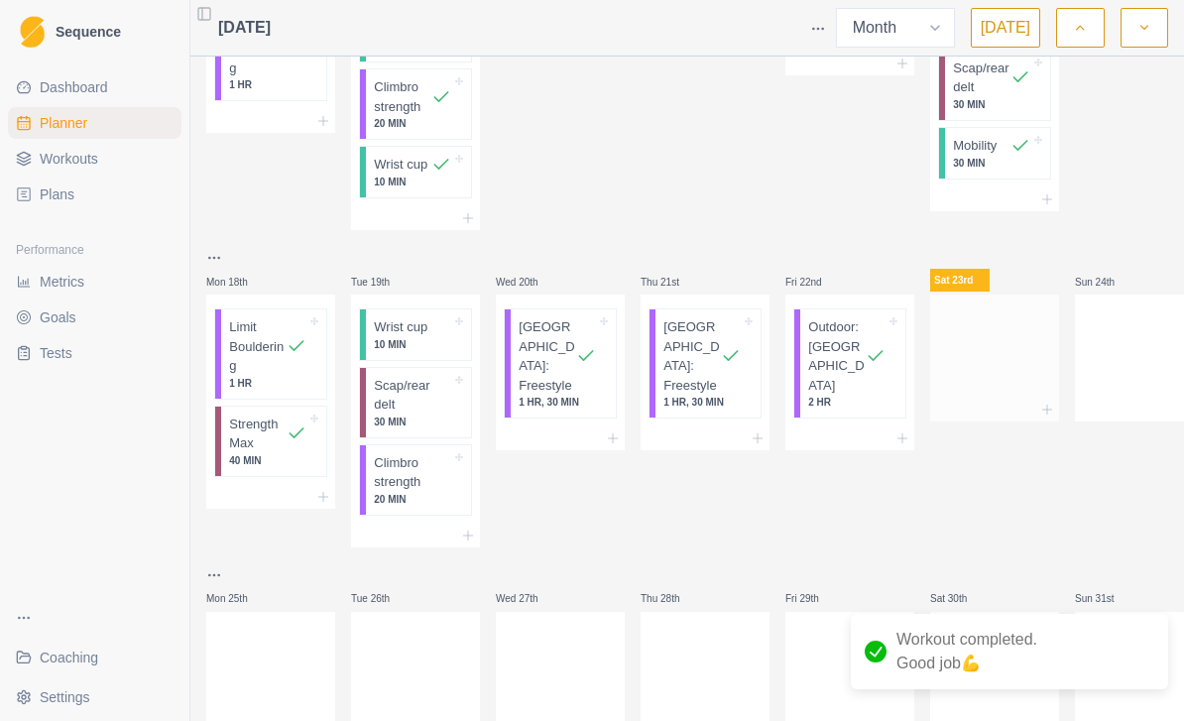
click at [985, 374] on div at bounding box center [994, 353] width 129 height 87
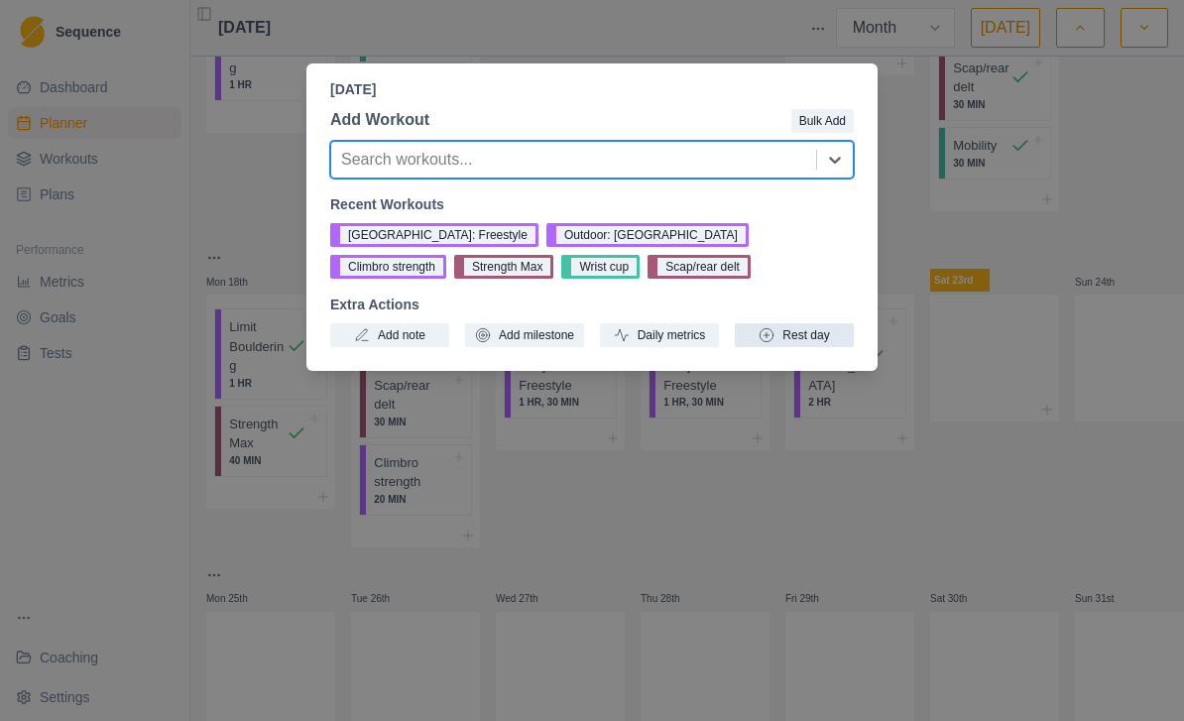
click at [816, 328] on button "Rest day" at bounding box center [794, 335] width 119 height 24
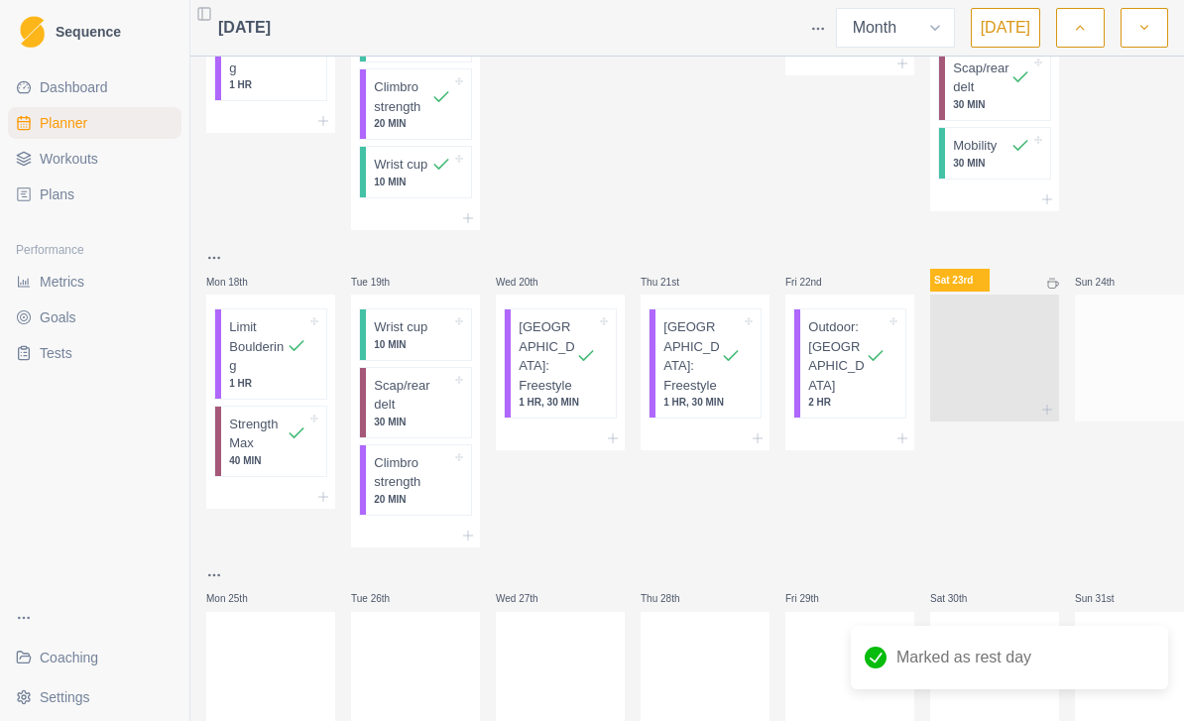
click at [1112, 367] on div at bounding box center [1139, 353] width 129 height 87
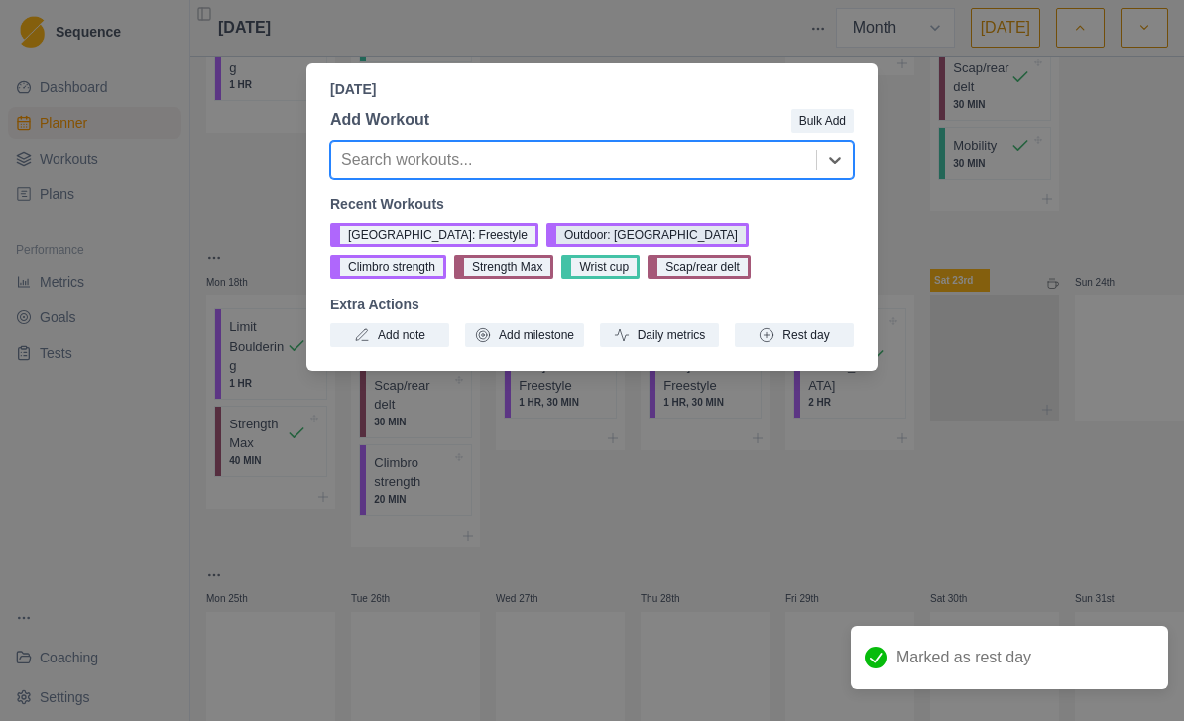
click at [563, 241] on button "Outdoor: Boulder" at bounding box center [647, 235] width 202 height 24
